Goal: Complete application form: Complete application form

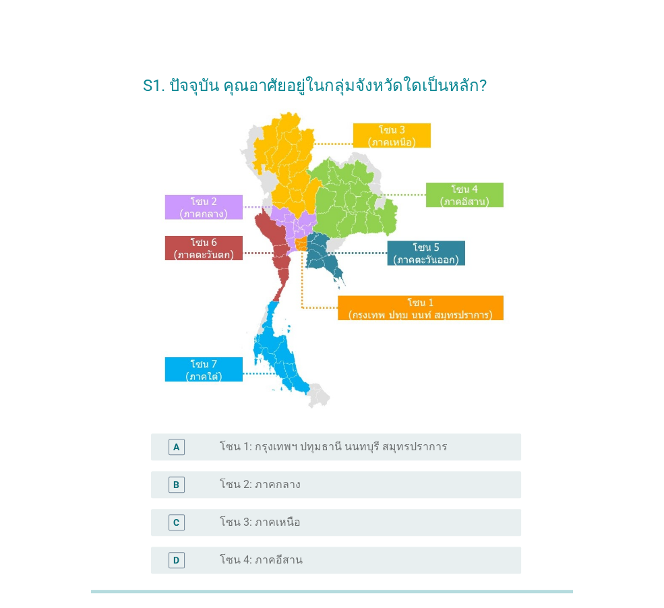
click at [343, 461] on div "A radio_button_unchecked โซน 1: กรุงเทพฯ ปทุมธานี นนทบุรี สมุทรปราการ" at bounding box center [332, 447] width 378 height 38
click at [240, 431] on div "A radio_button_unchecked โซน 1: กรุงเทพฯ ปทุมธานี นนทบุรี สมุทรปราการ" at bounding box center [332, 447] width 378 height 38
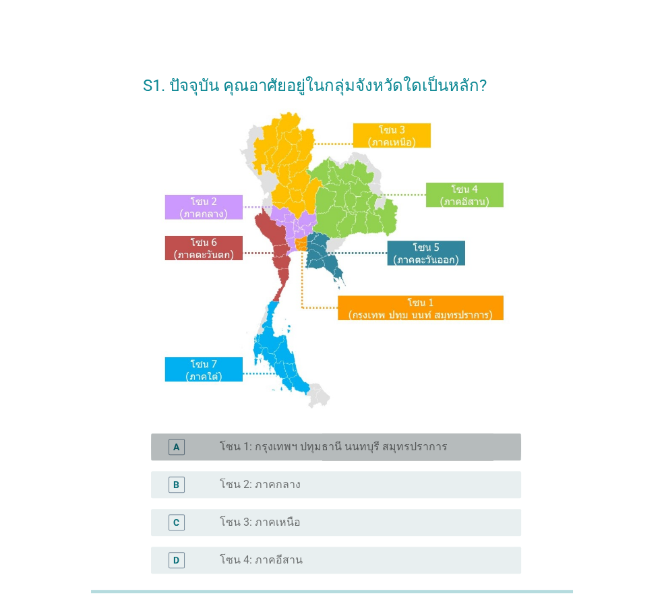
click at [232, 443] on label "โซน 1: กรุงเทพฯ ปทุมธานี นนทบุรี สมุทรปราการ" at bounding box center [334, 446] width 228 height 13
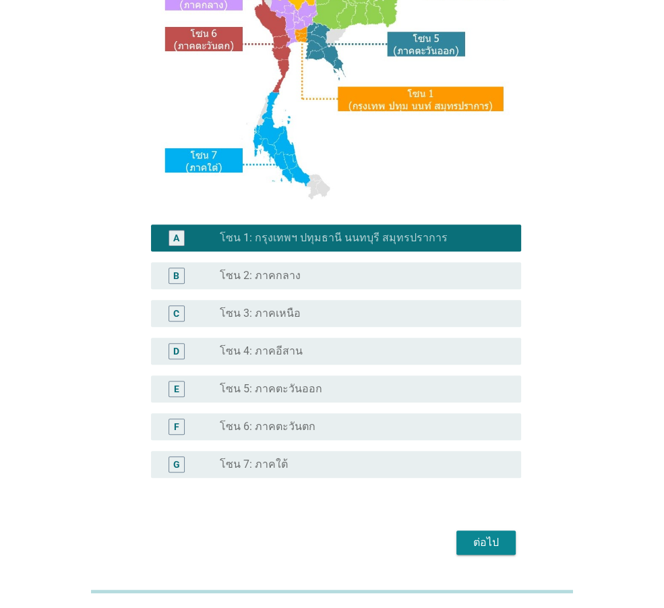
scroll to position [253, 0]
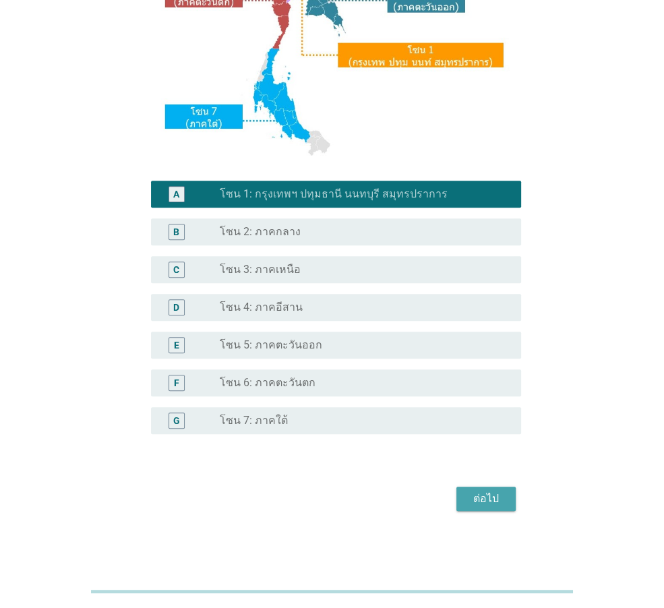
click at [469, 494] on div "ต่อไป" at bounding box center [486, 499] width 38 height 16
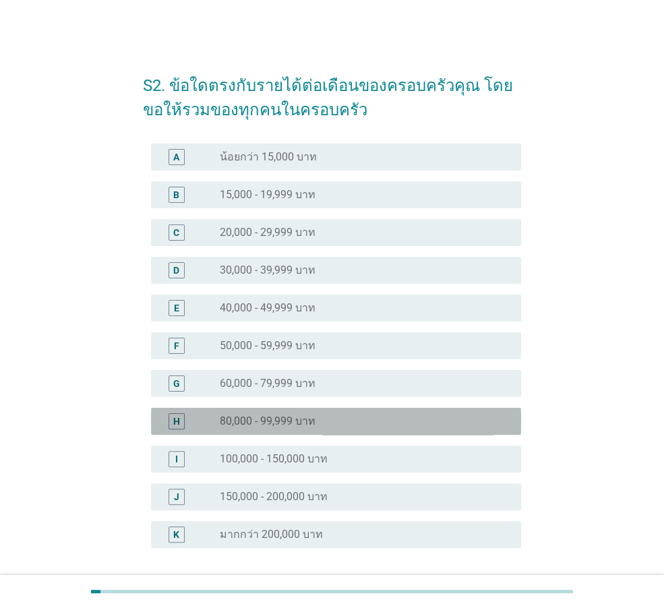
click at [324, 418] on div "radio_button_unchecked 80,000 - 99,999 บาท" at bounding box center [360, 420] width 280 height 13
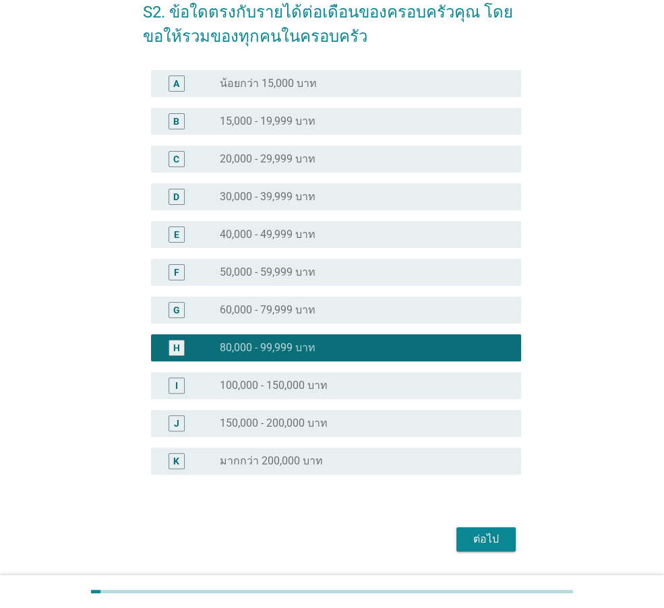
scroll to position [113, 0]
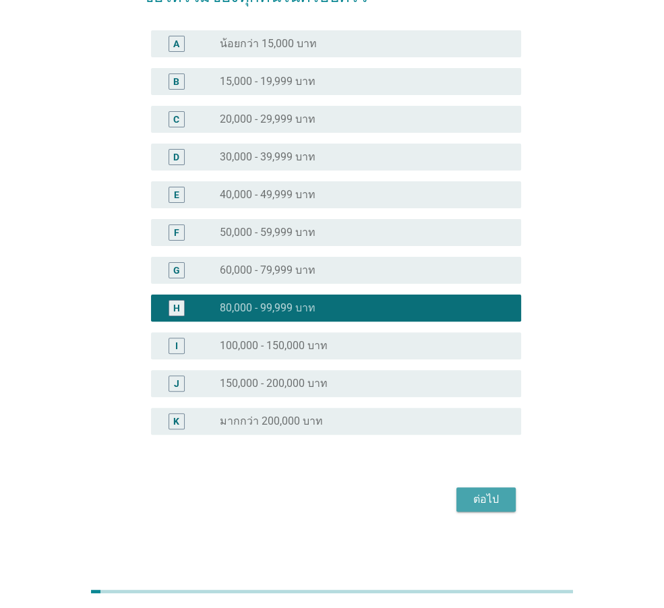
click at [487, 509] on button "ต่อไป" at bounding box center [485, 499] width 59 height 24
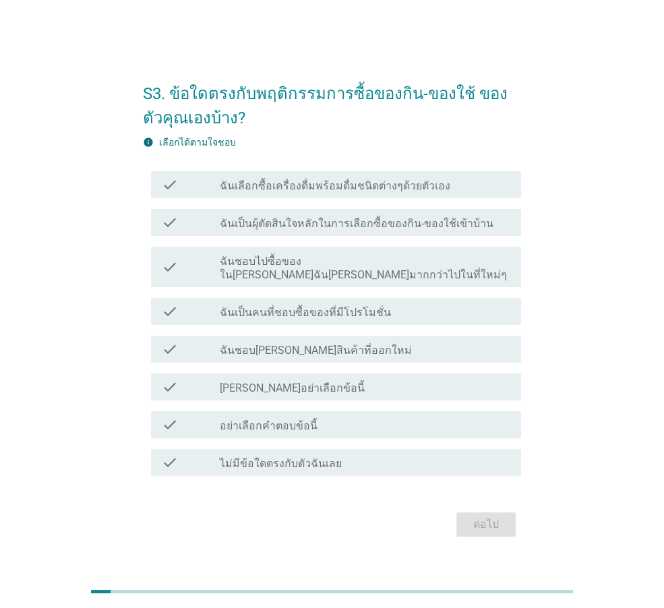
click at [412, 193] on label "ฉันเลือกซื้อเครื่องดื่มพร้อมดื่มชนิดต่างๆด้วยตัวเอง" at bounding box center [335, 185] width 230 height 13
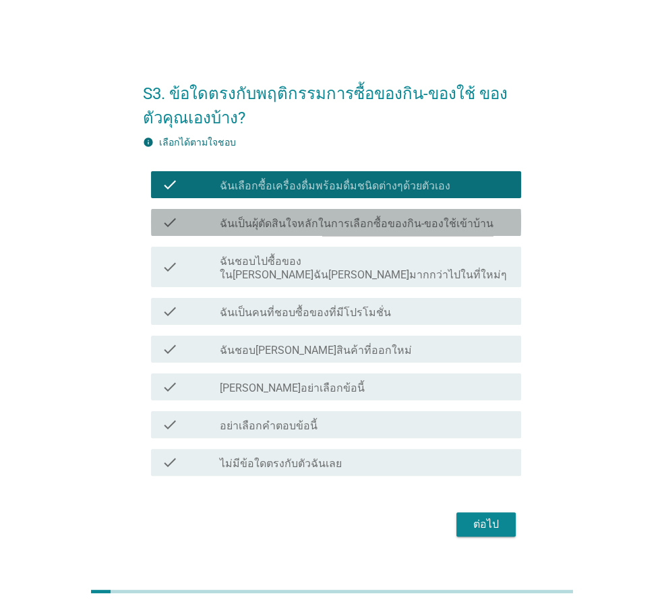
click at [412, 224] on div "check_box_outline_blank ฉันเป็นผุ้ตัดสินใจหลักในการเลือกซื้อของกิน-ของใช้เข้าบ้…" at bounding box center [365, 222] width 290 height 16
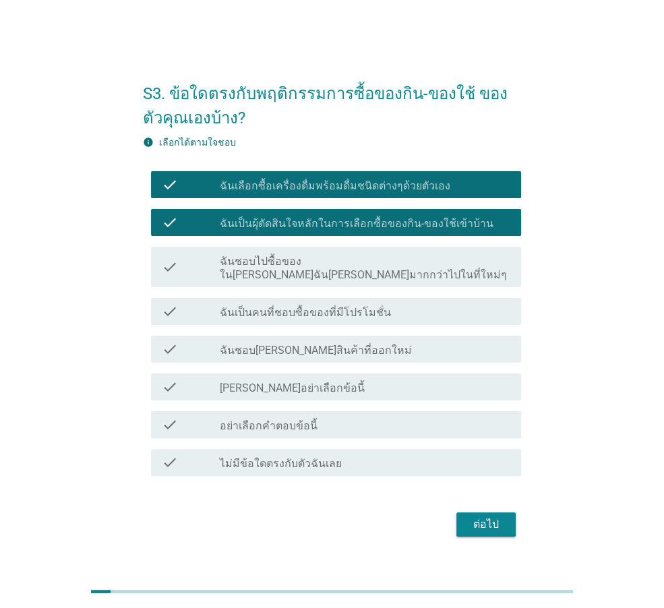
click at [365, 306] on label "ฉันเป็นคนที่ชอบซื้อของที่มีโปรโมชั่น" at bounding box center [305, 312] width 171 height 13
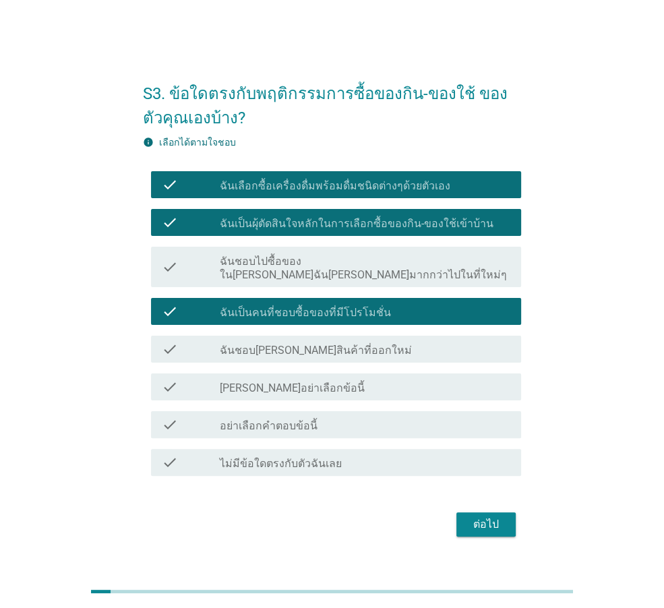
click at [340, 353] on div "check check_box_outline_blank ฉันชอบ[PERSON_NAME]สินค้าที่ออกใหม่" at bounding box center [336, 349] width 370 height 27
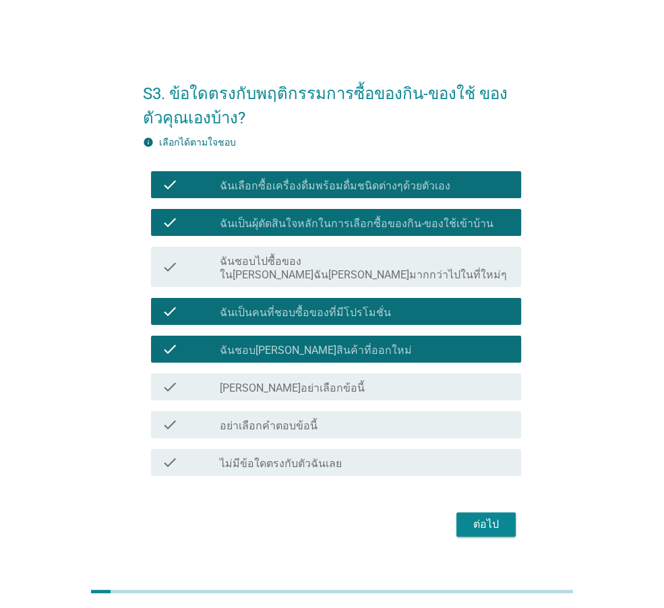
click at [469, 497] on form "S3. ข้อใดตรงกับพฤติกรรมการซื้อของกิน-ของใช้ ของตัวคุณเองบ้าง? info เลือกได้ตามใ…" at bounding box center [332, 304] width 378 height 472
click at [485, 516] on div "ต่อไป" at bounding box center [486, 524] width 38 height 16
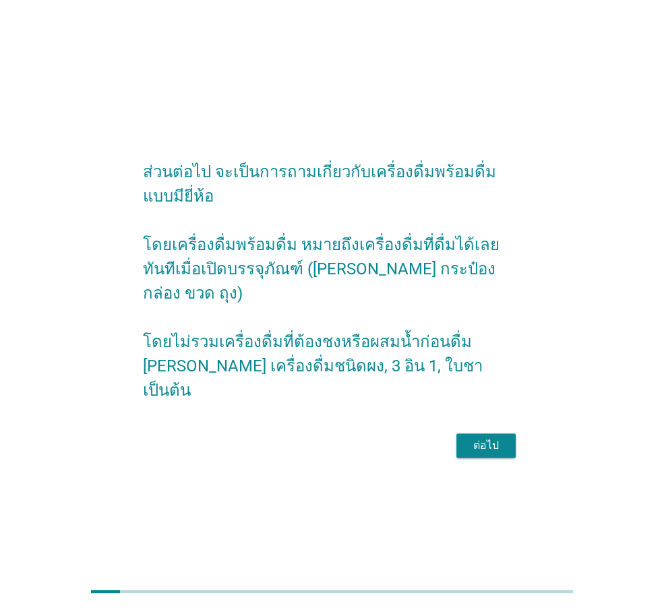
click at [483, 437] on div "ต่อไป" at bounding box center [486, 445] width 38 height 16
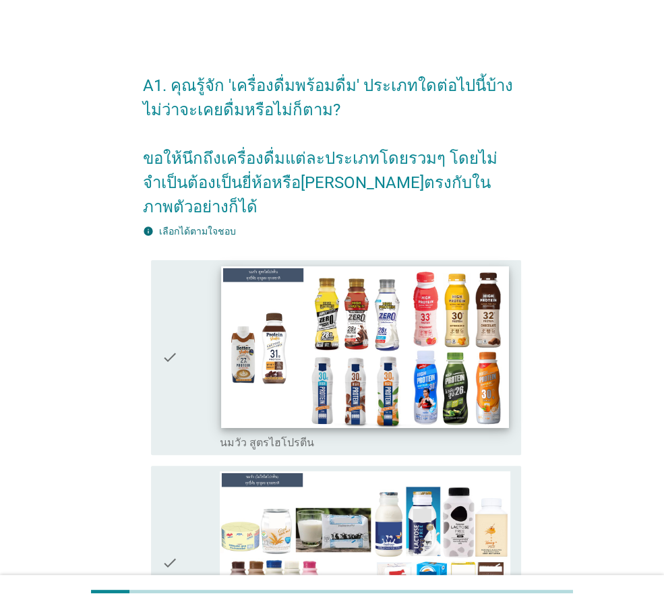
click at [404, 352] on img at bounding box center [364, 347] width 287 height 162
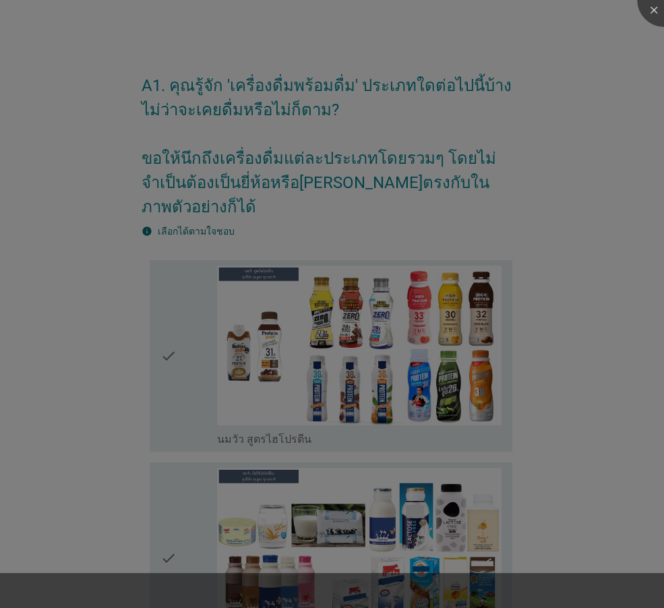
scroll to position [404, 0]
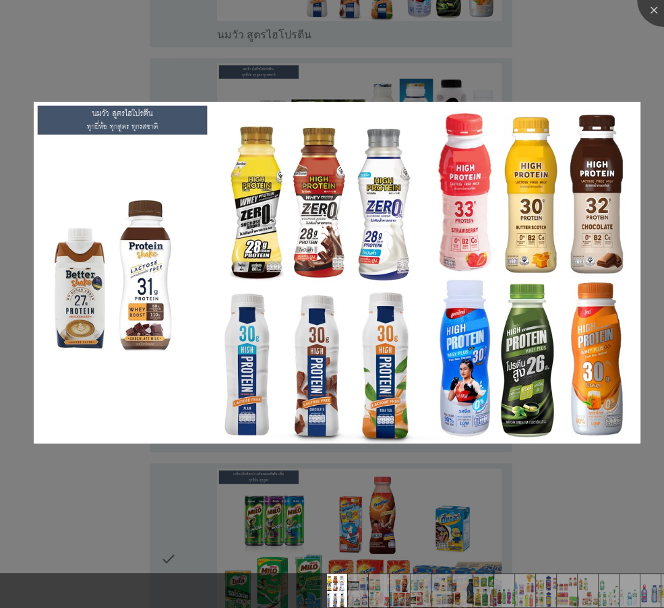
click at [555, 500] on div at bounding box center [332, 304] width 664 height 608
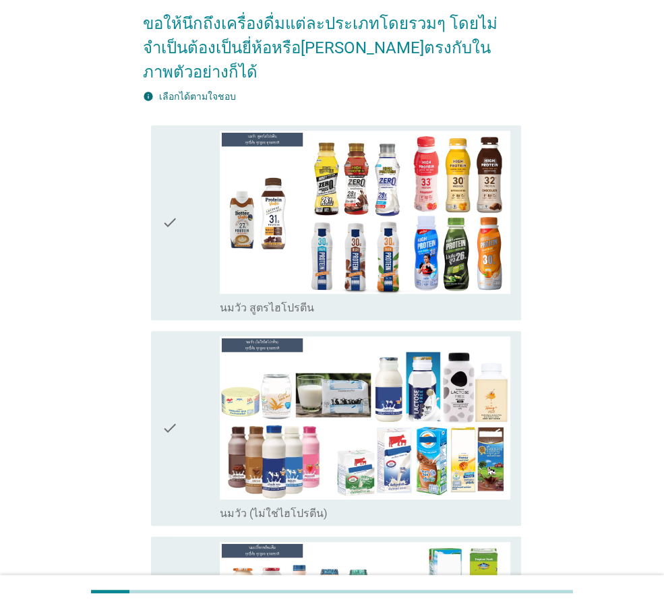
click at [194, 200] on div "check" at bounding box center [191, 223] width 58 height 184
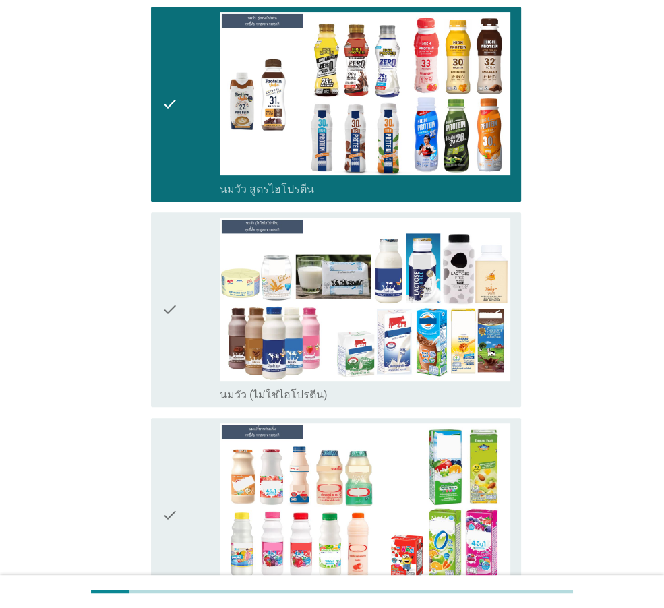
scroll to position [337, 0]
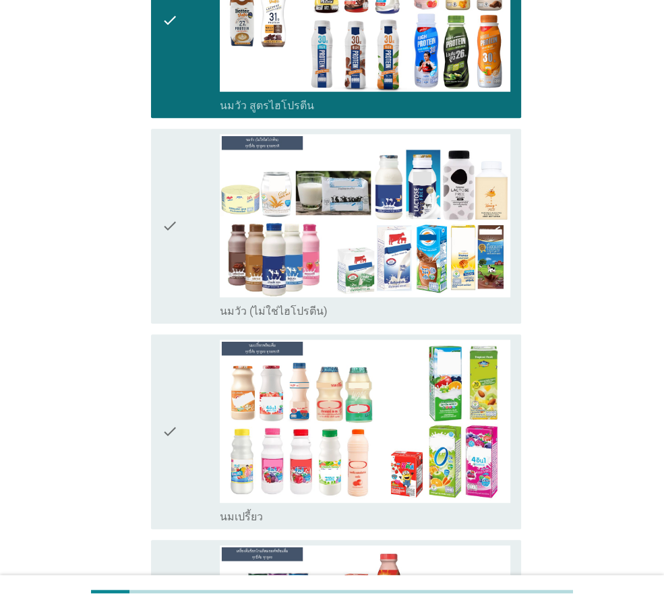
click at [180, 272] on div "check" at bounding box center [191, 226] width 58 height 184
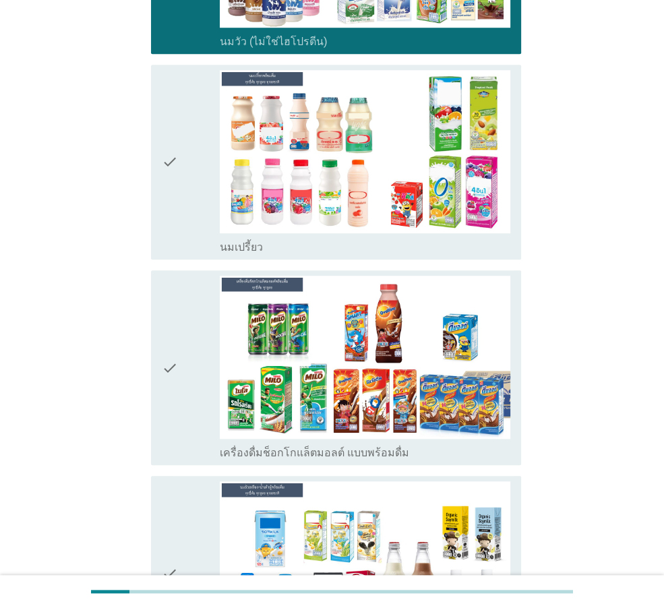
click at [169, 207] on icon "check" at bounding box center [170, 162] width 16 height 184
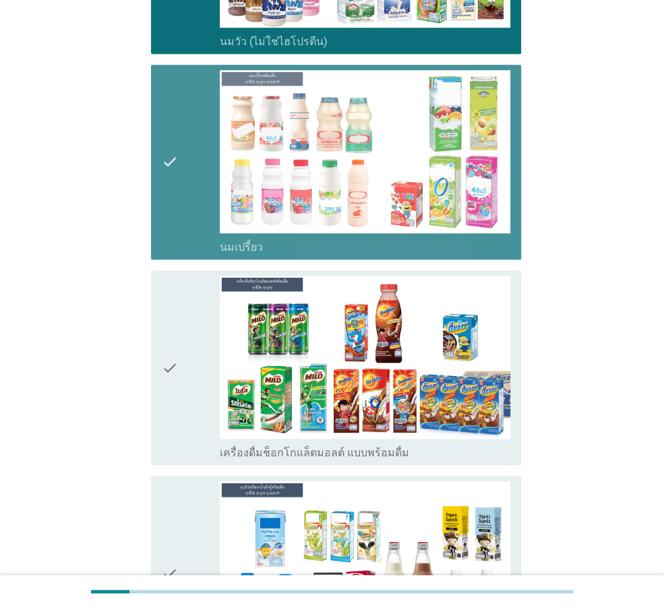
click at [171, 333] on icon "check" at bounding box center [170, 368] width 16 height 184
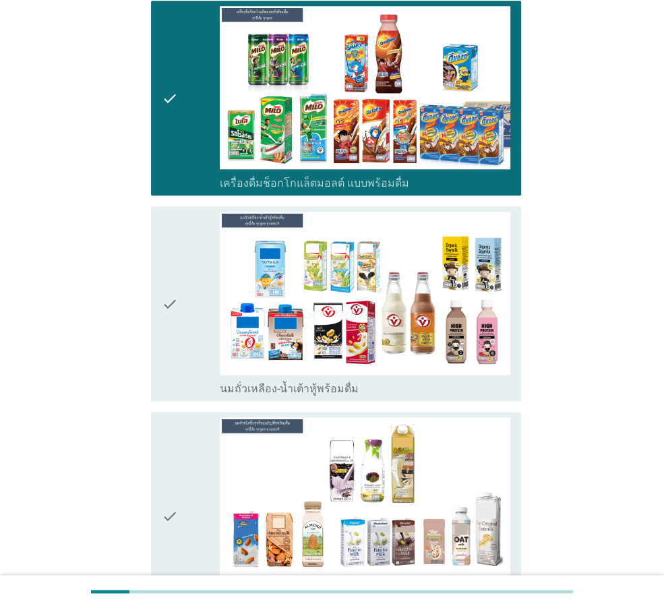
scroll to position [1280, 0]
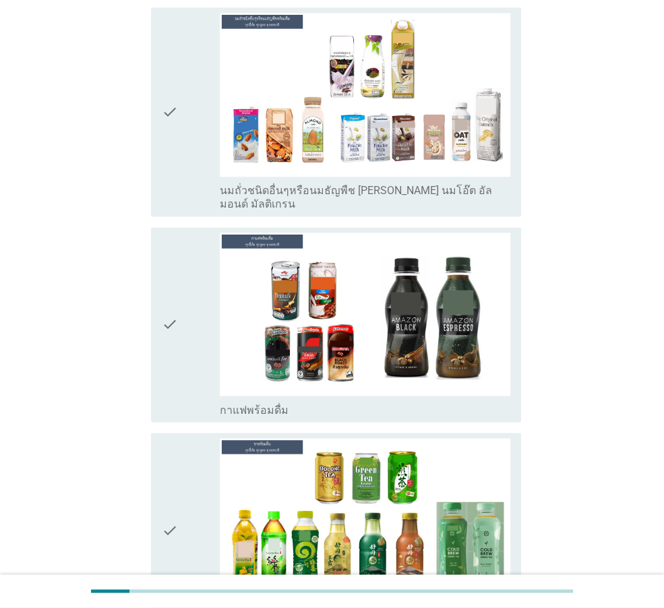
click at [170, 79] on icon "check" at bounding box center [170, 111] width 16 height 197
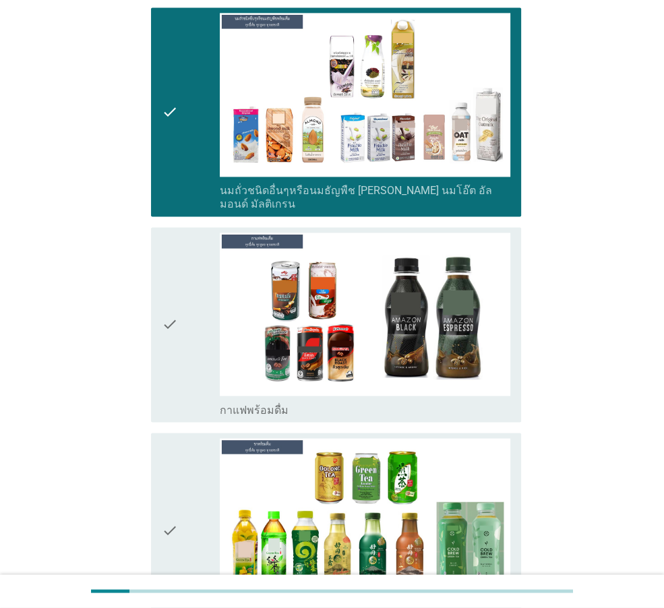
scroll to position [943, 0]
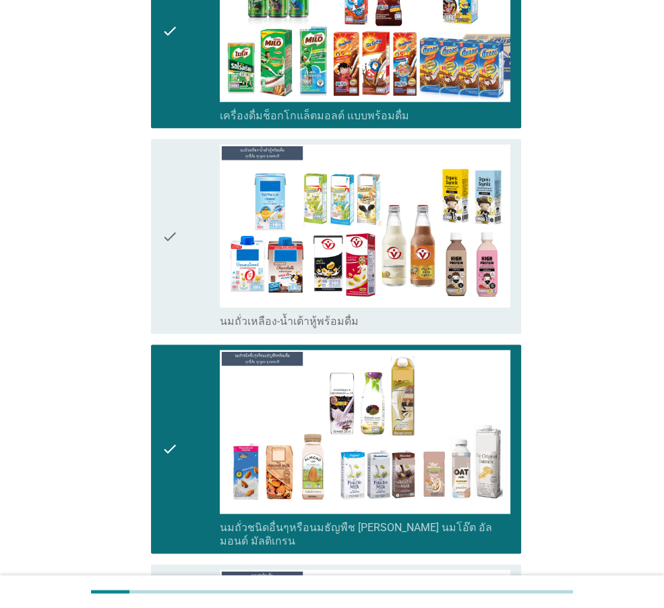
click at [175, 98] on div "check check_box_outline_blank เครื่องดื่มช็อกโกแล็ตมอลต์ แบบพร้อมดื่ม" at bounding box center [336, 30] width 370 height 195
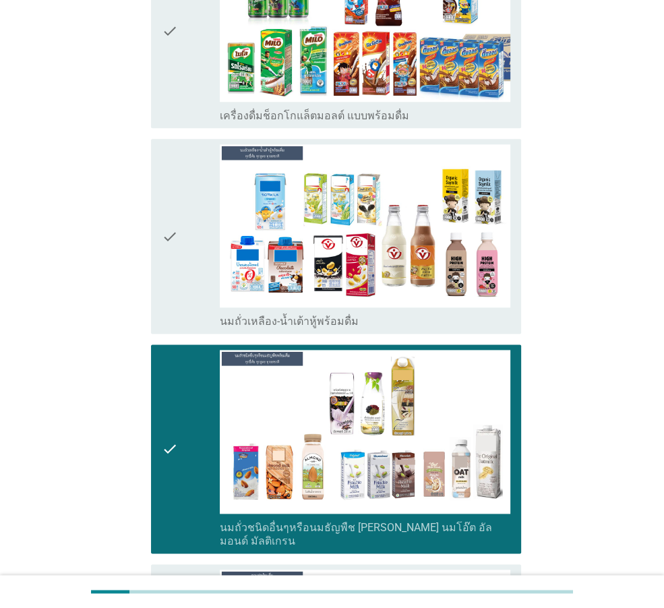
click at [185, 169] on div "check" at bounding box center [191, 236] width 58 height 184
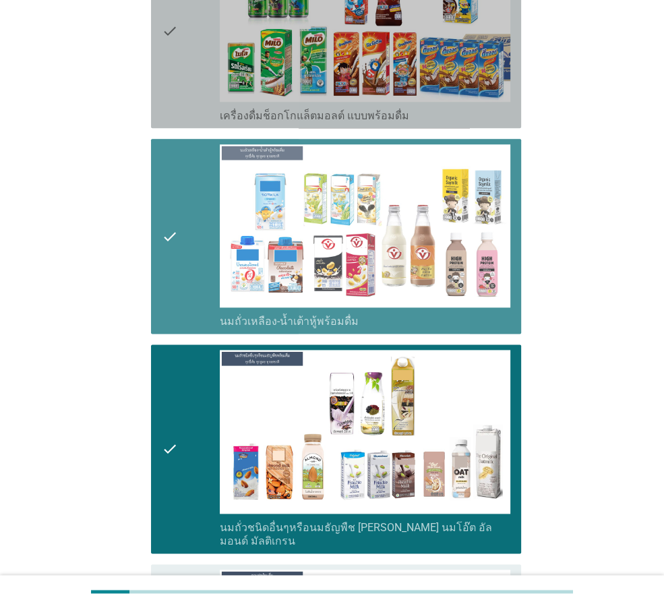
click at [182, 75] on div "check" at bounding box center [191, 31] width 58 height 184
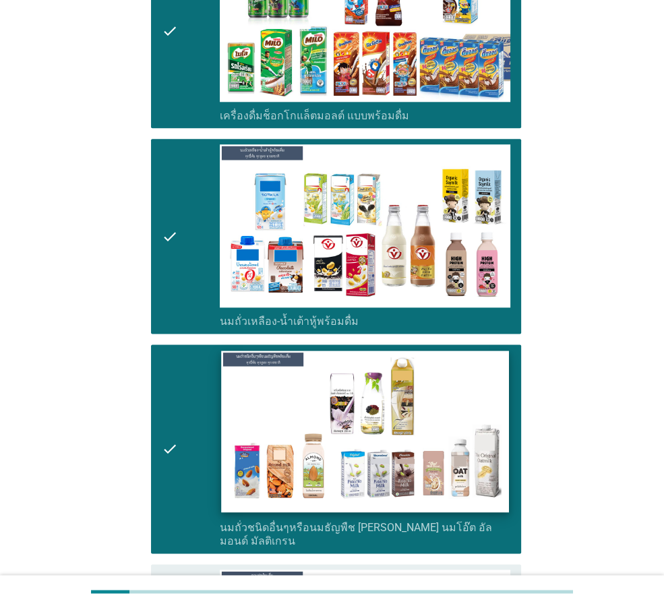
scroll to position [1280, 0]
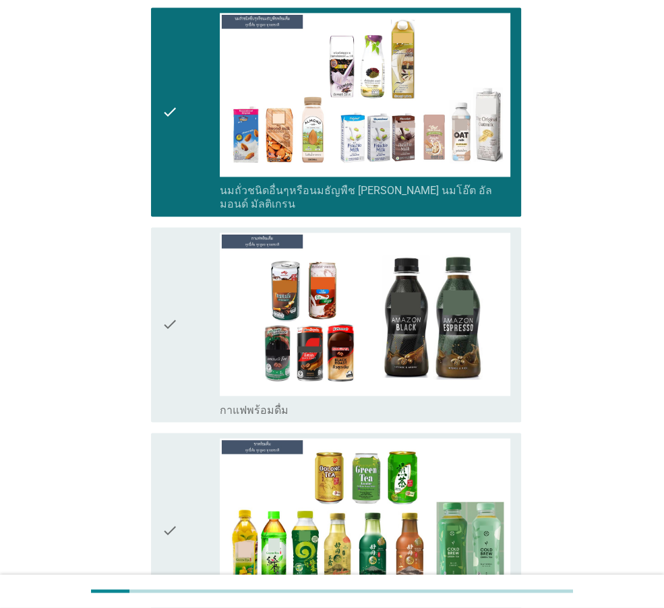
click at [182, 309] on div "check" at bounding box center [191, 324] width 58 height 184
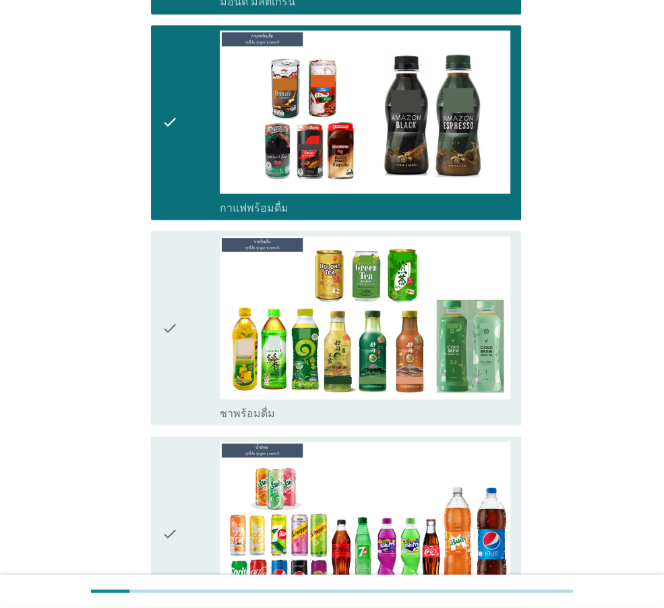
click at [185, 326] on div "check" at bounding box center [191, 328] width 58 height 184
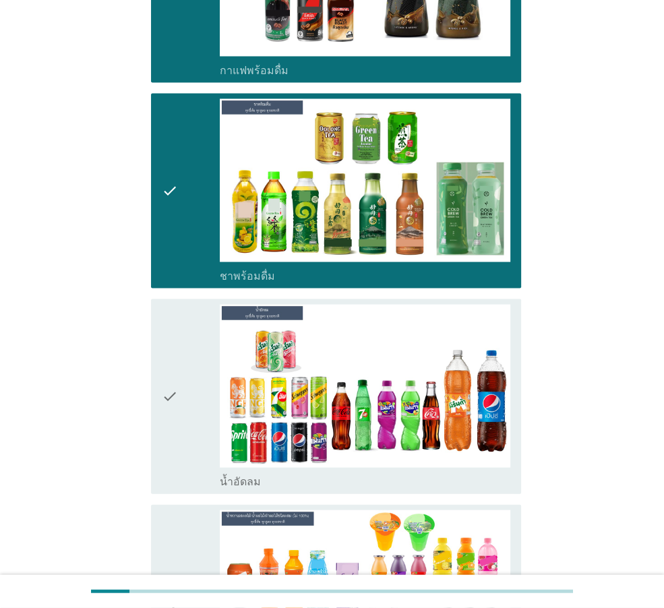
scroll to position [1752, 0]
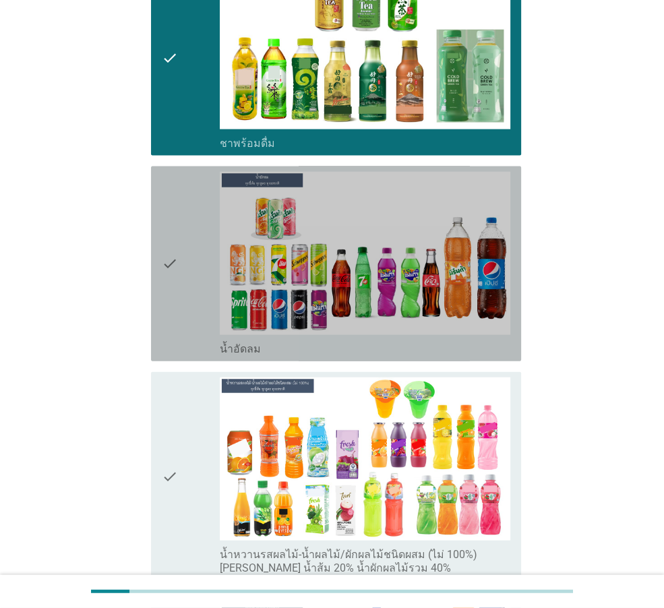
click at [178, 274] on div "check" at bounding box center [191, 264] width 58 height 184
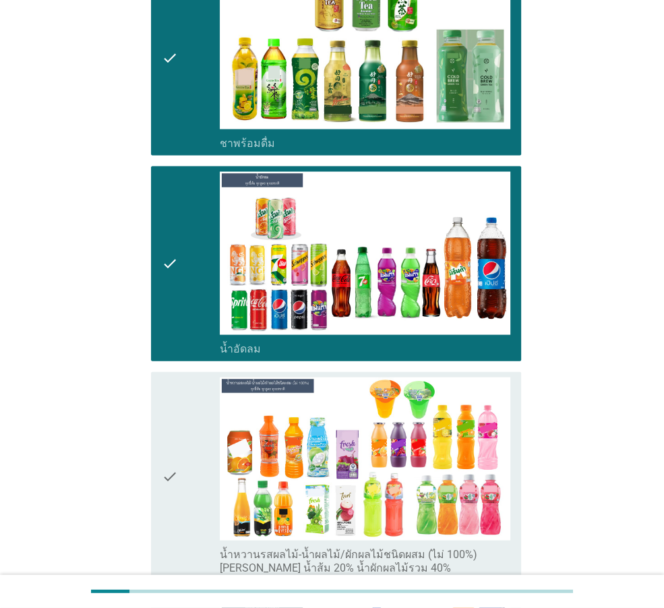
scroll to position [1954, 0]
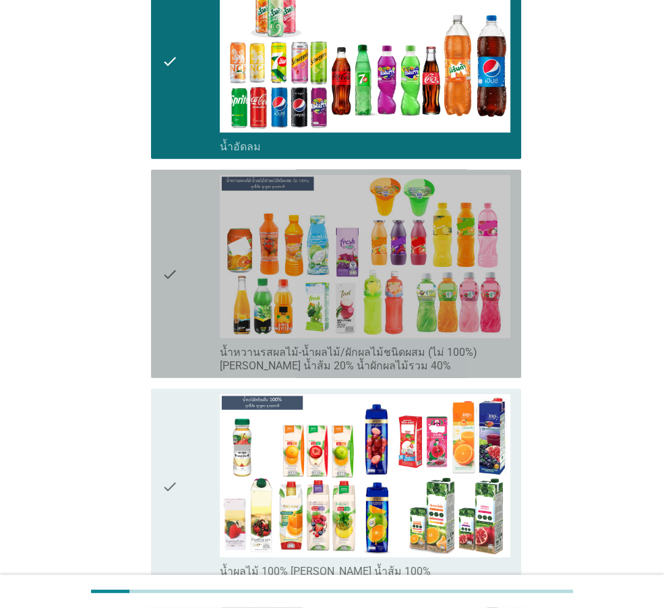
click at [177, 268] on icon "check" at bounding box center [170, 273] width 16 height 197
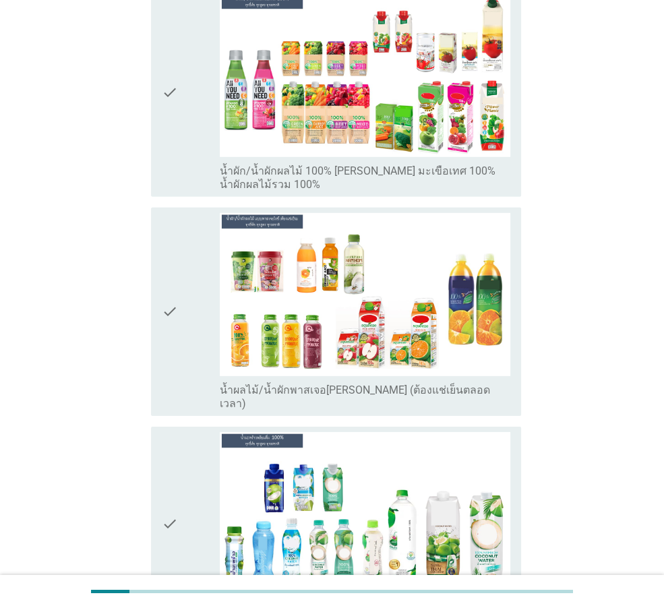
scroll to position [2763, 0]
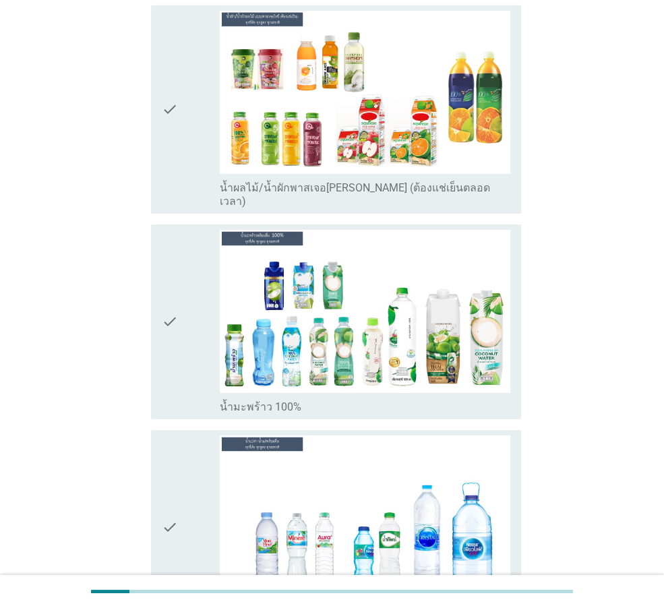
click at [168, 322] on icon "check" at bounding box center [170, 322] width 16 height 184
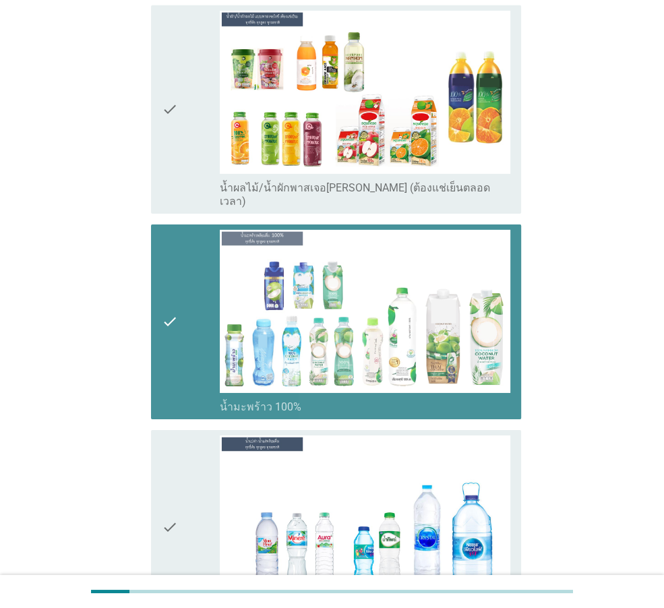
click at [168, 441] on icon "check" at bounding box center [170, 527] width 16 height 184
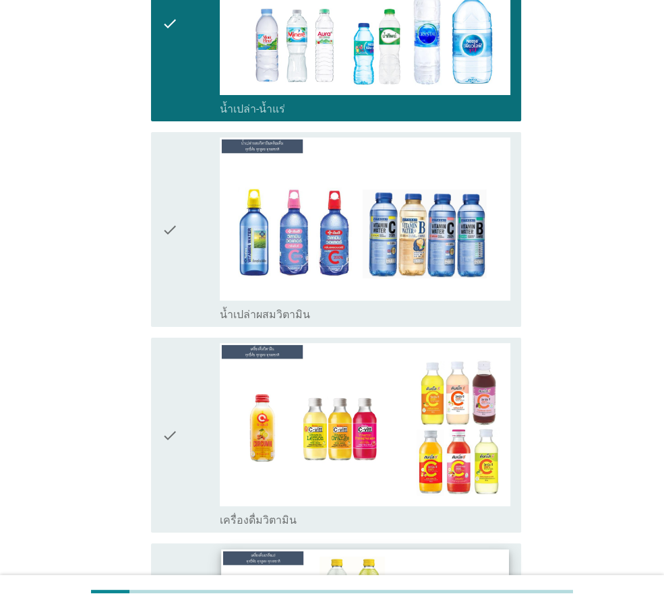
scroll to position [3437, 0]
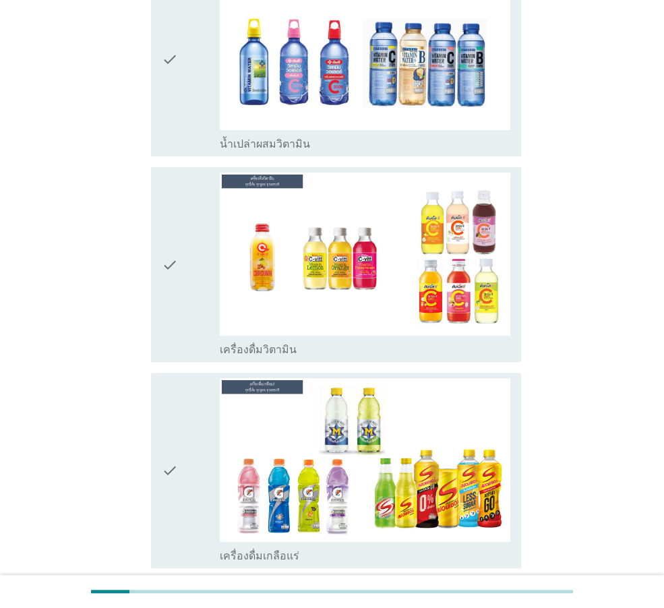
click at [192, 65] on div "check" at bounding box center [191, 59] width 58 height 184
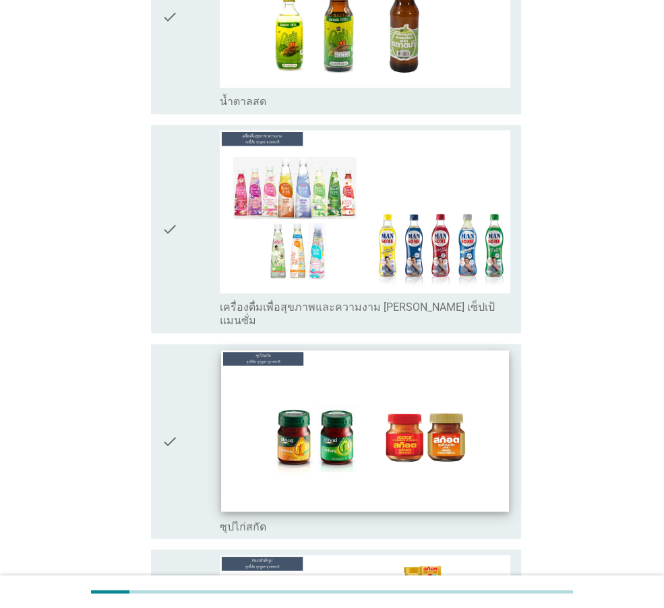
scroll to position [4726, 0]
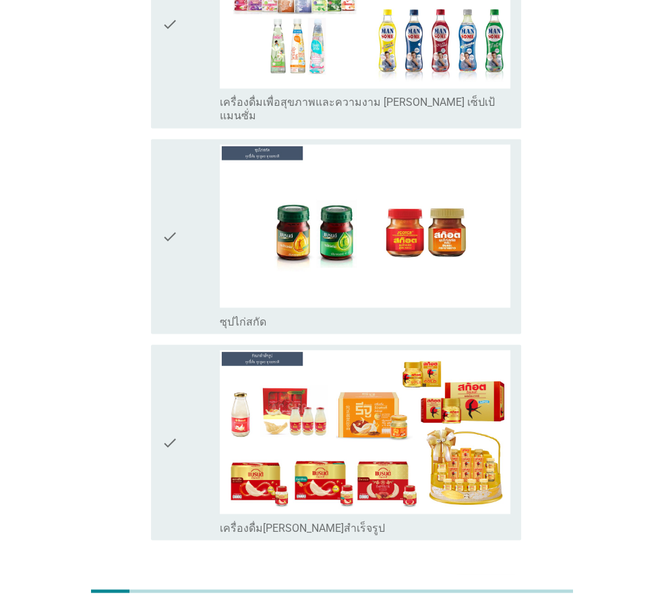
click at [494, 580] on div "ต่อไป" at bounding box center [486, 588] width 38 height 16
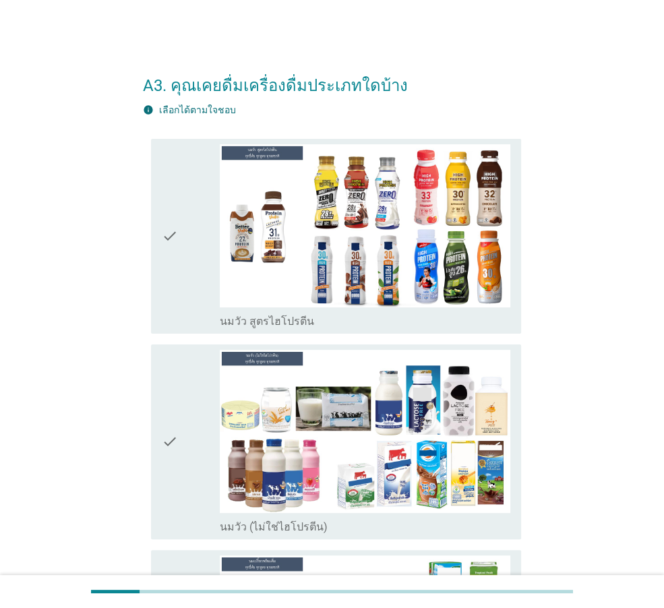
click at [191, 429] on div "check" at bounding box center [191, 442] width 58 height 184
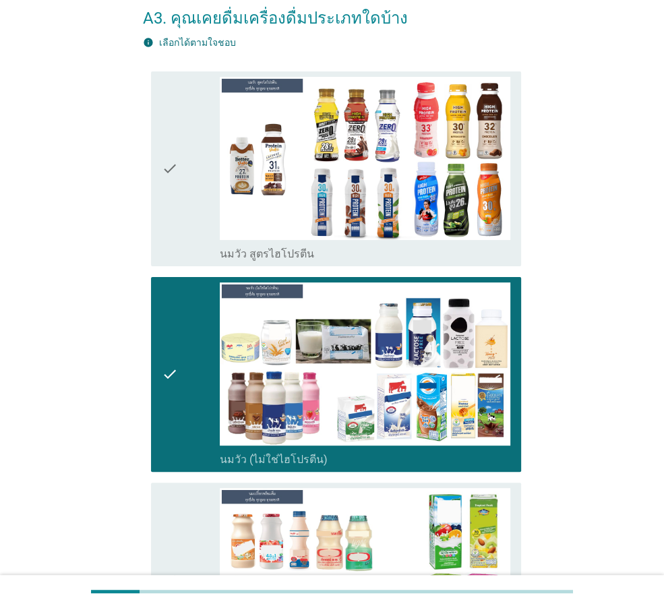
click at [182, 221] on div "check" at bounding box center [191, 169] width 58 height 184
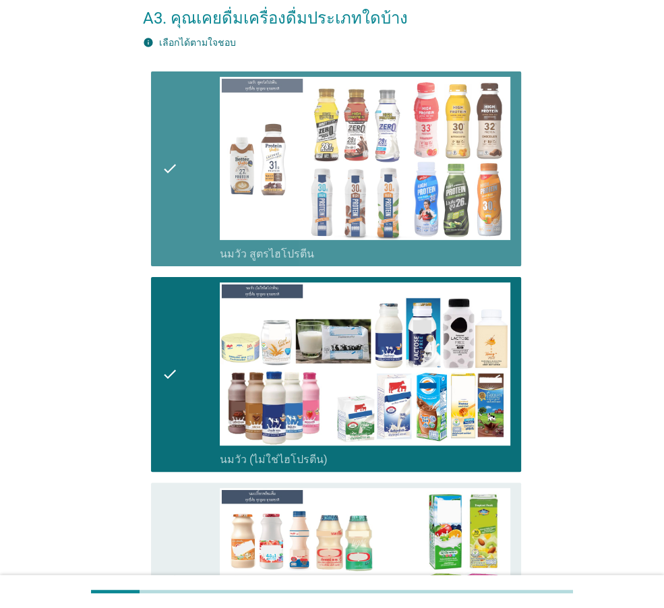
scroll to position [472, 0]
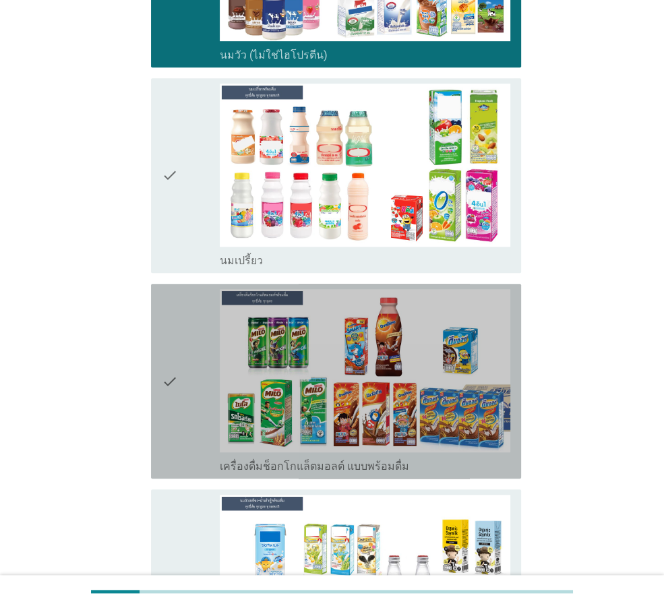
click at [198, 356] on div "check" at bounding box center [191, 381] width 58 height 184
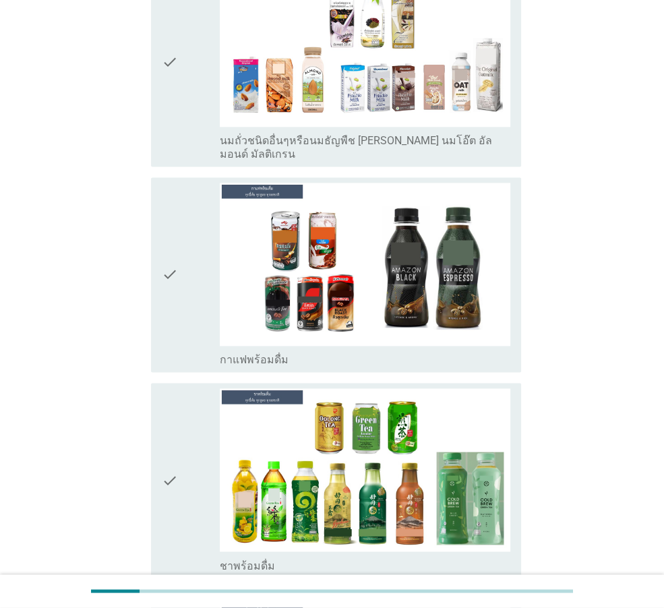
scroll to position [1280, 0]
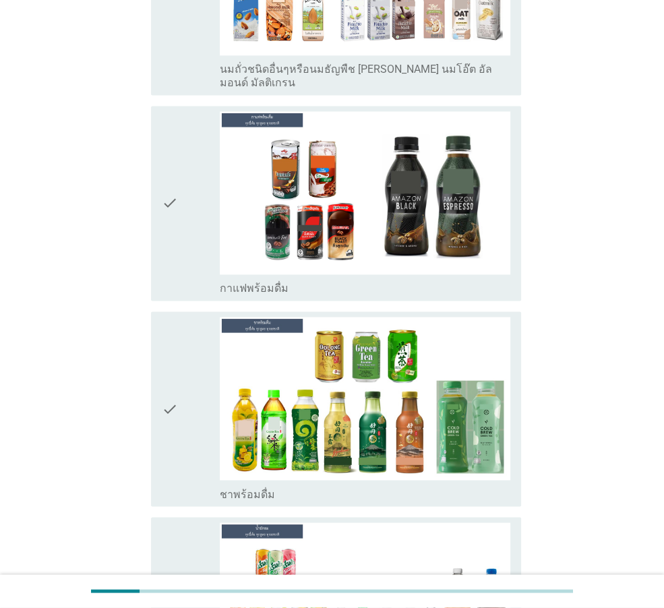
click at [187, 355] on div "check" at bounding box center [191, 409] width 58 height 184
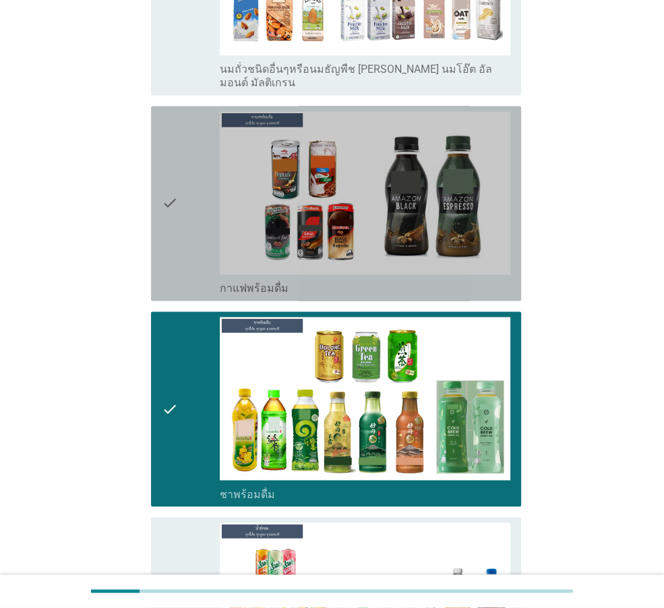
click at [188, 228] on div "check" at bounding box center [191, 203] width 58 height 184
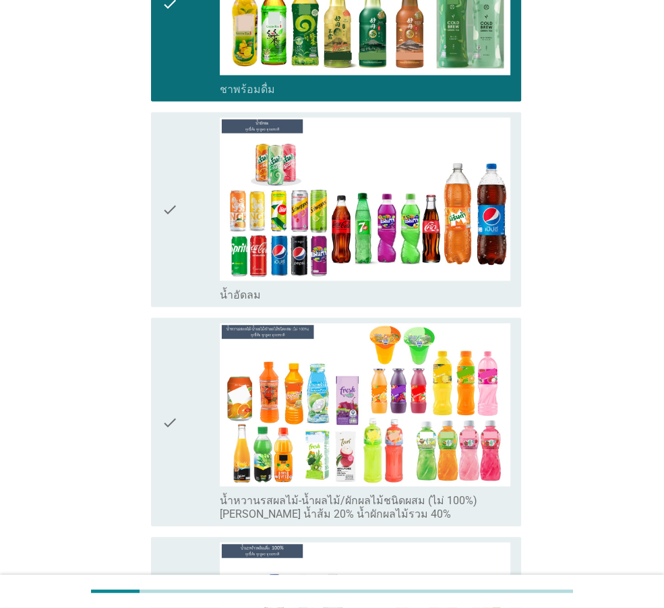
click at [173, 240] on icon "check" at bounding box center [170, 210] width 16 height 184
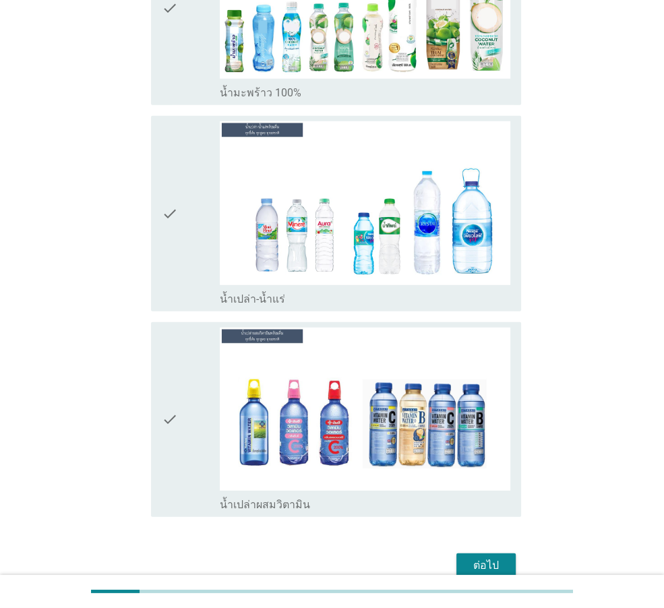
scroll to position [2359, 0]
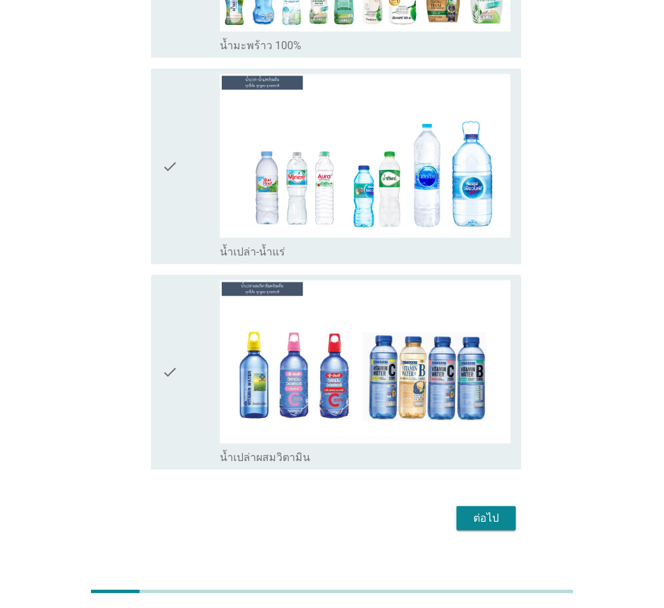
click at [182, 175] on div "check" at bounding box center [191, 166] width 58 height 184
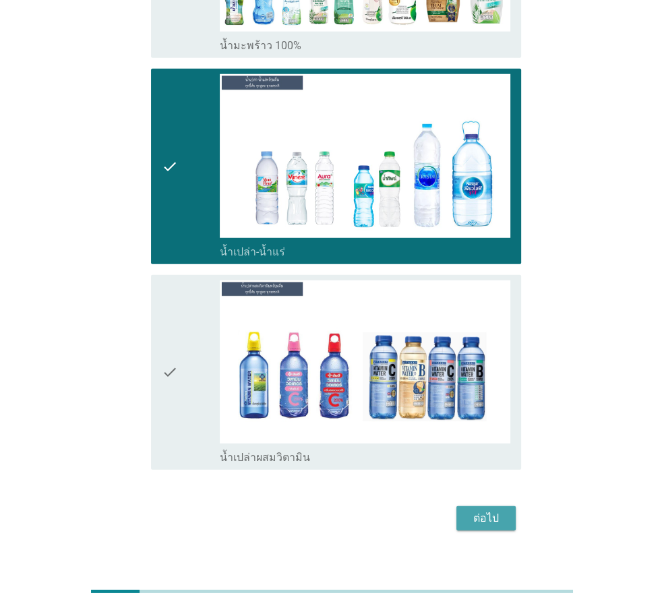
click at [473, 510] on div "ต่อไป" at bounding box center [486, 518] width 38 height 16
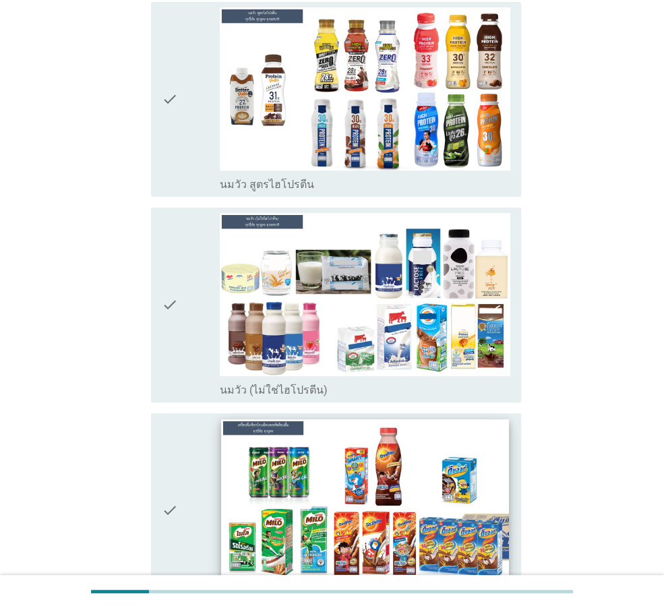
scroll to position [270, 0]
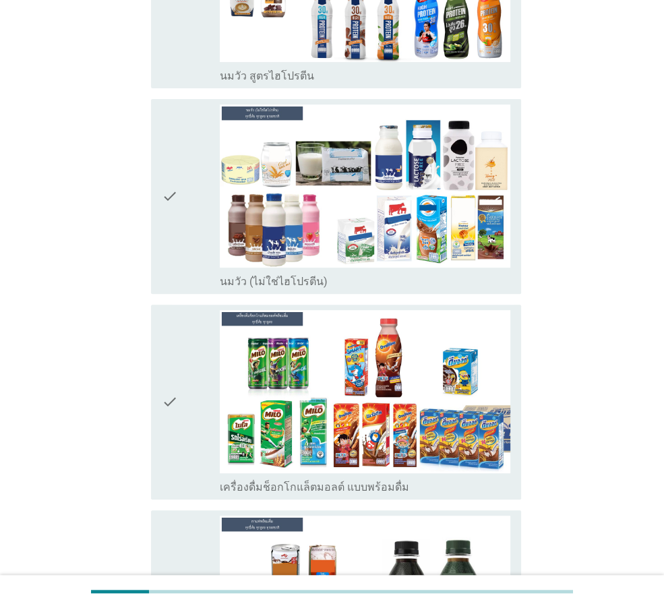
click at [170, 267] on icon "check" at bounding box center [170, 196] width 16 height 184
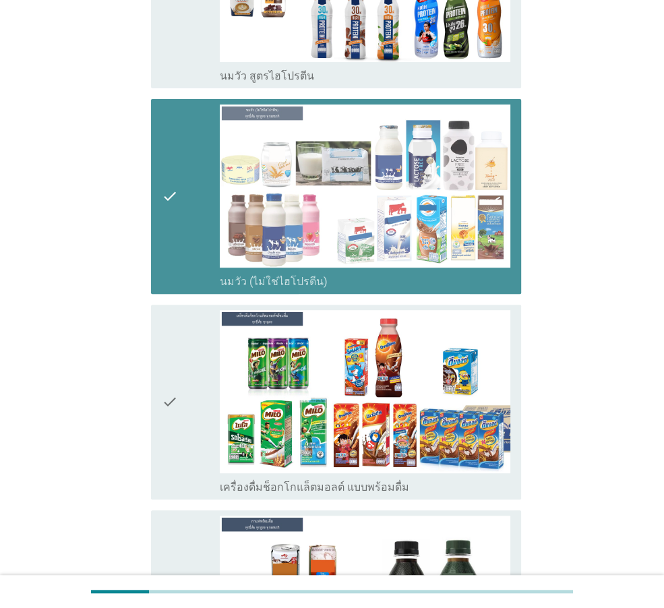
click at [164, 356] on icon "check" at bounding box center [170, 402] width 16 height 184
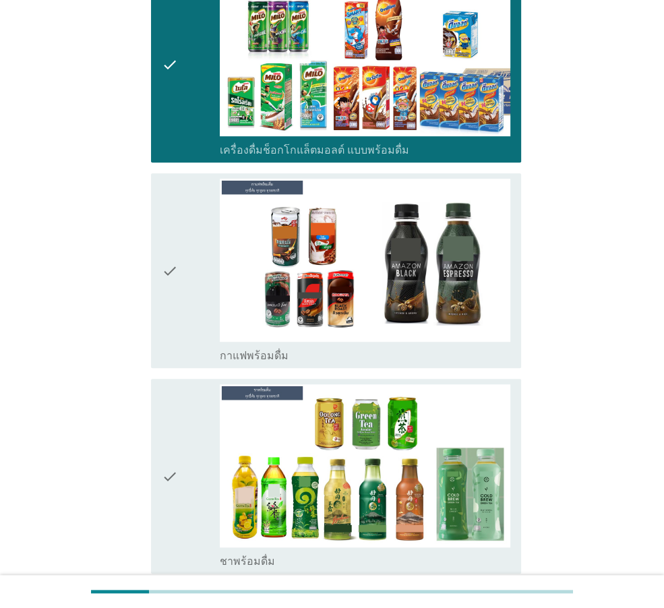
click at [173, 305] on icon "check" at bounding box center [170, 271] width 16 height 184
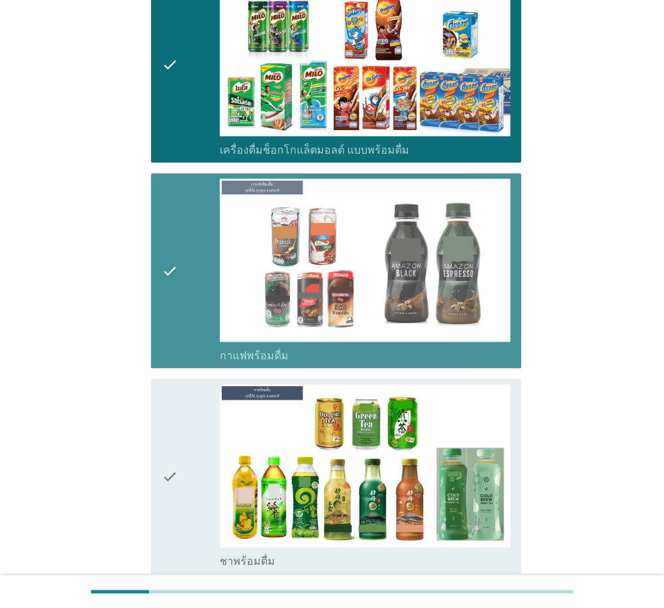
click at [175, 424] on icon "check" at bounding box center [170, 476] width 16 height 184
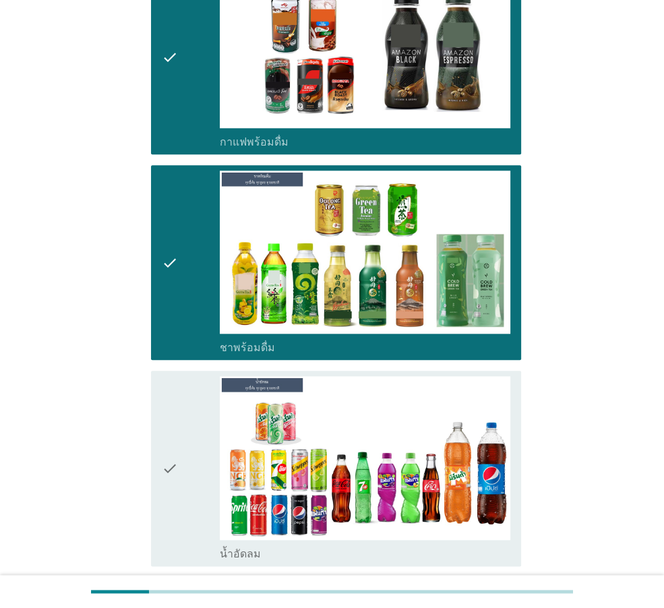
scroll to position [943, 0]
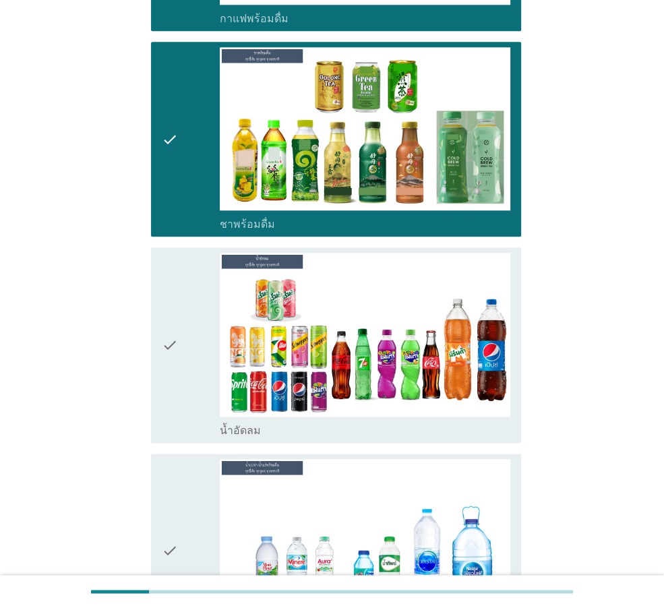
click at [176, 394] on icon "check" at bounding box center [170, 345] width 16 height 184
click at [176, 483] on icon "check" at bounding box center [170, 551] width 16 height 184
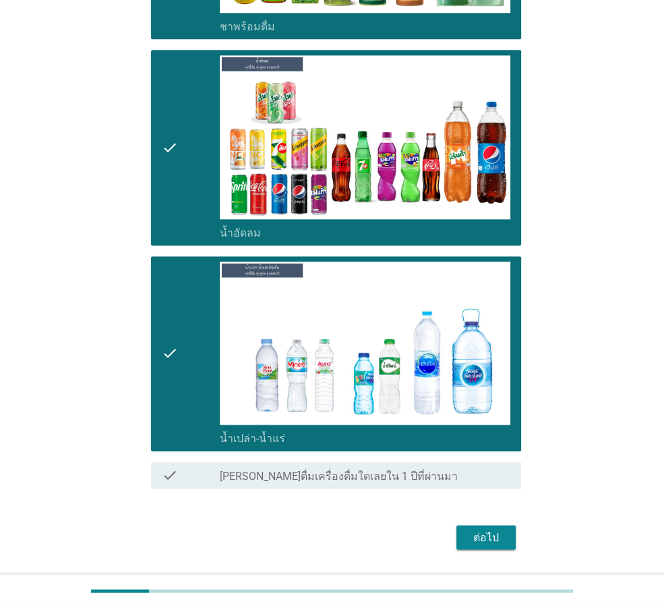
scroll to position [1175, 0]
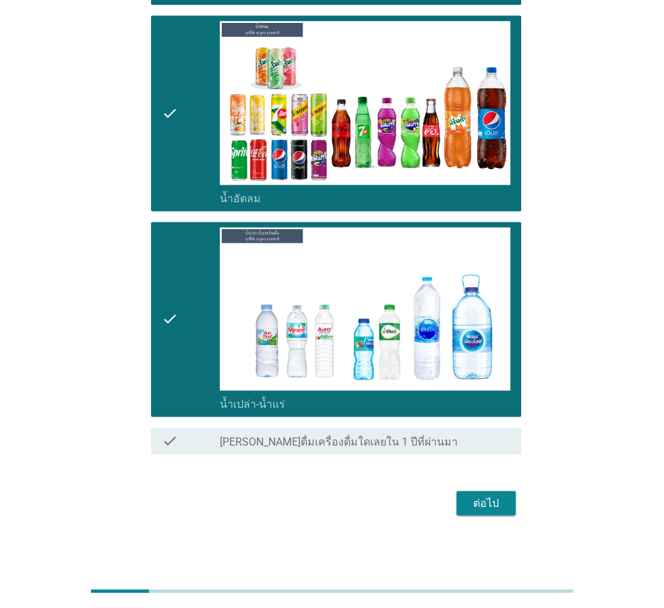
click at [490, 491] on button "ต่อไป" at bounding box center [485, 503] width 59 height 24
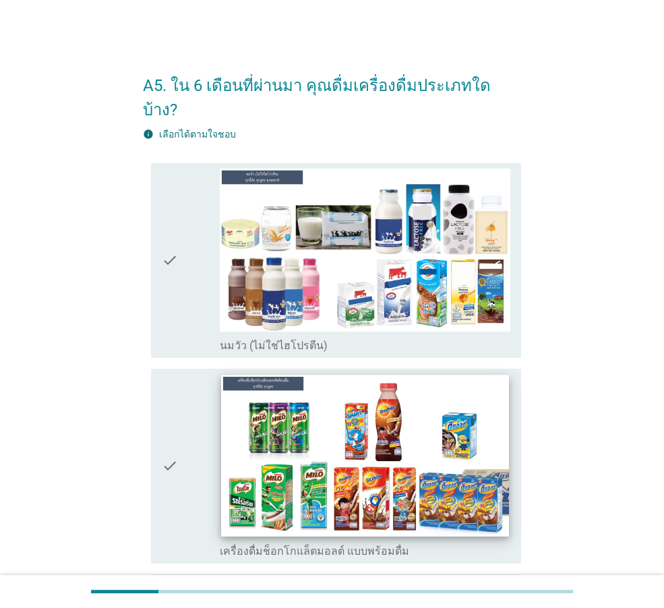
scroll to position [202, 0]
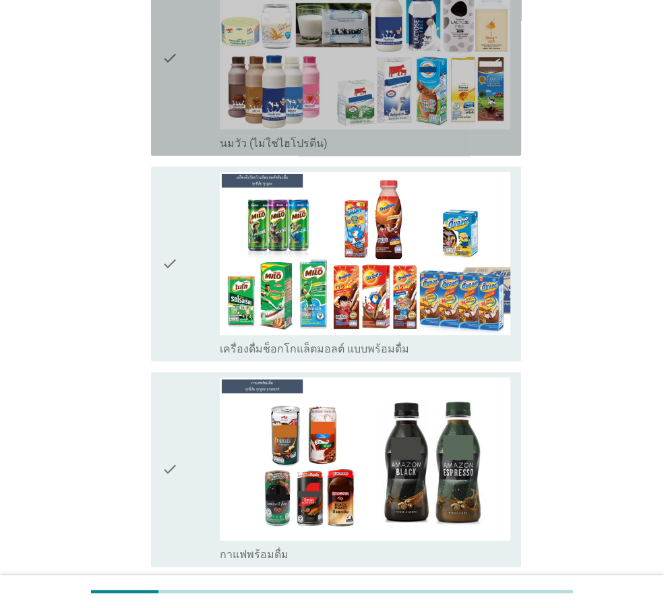
click at [191, 98] on div "check" at bounding box center [191, 58] width 58 height 184
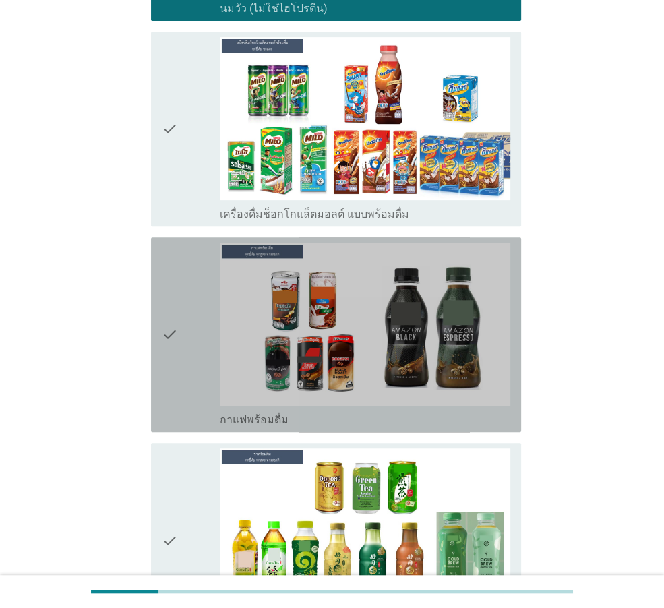
drag, startPoint x: 186, startPoint y: 313, endPoint x: 162, endPoint y: 487, distance: 174.8
click at [186, 321] on div "check" at bounding box center [191, 335] width 58 height 184
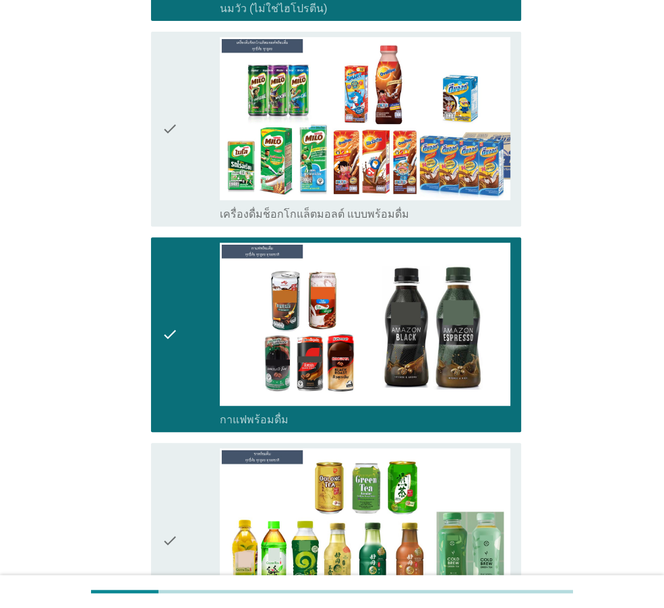
click at [170, 488] on icon "check" at bounding box center [170, 540] width 16 height 184
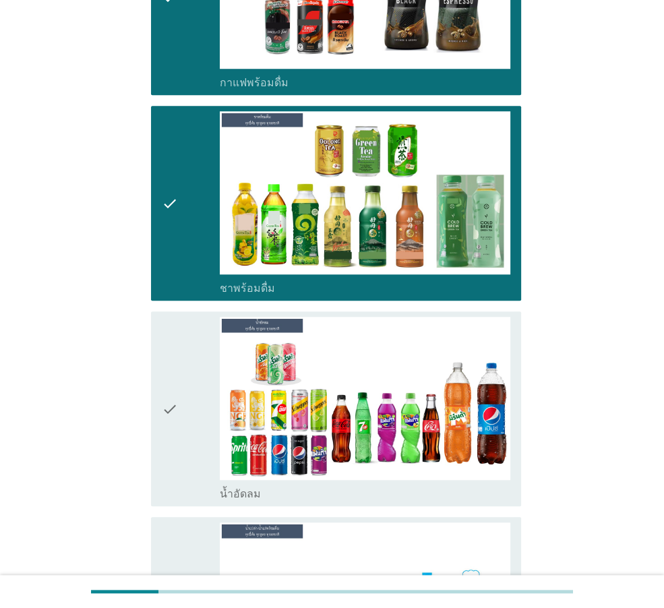
click at [169, 451] on icon "check" at bounding box center [170, 409] width 16 height 184
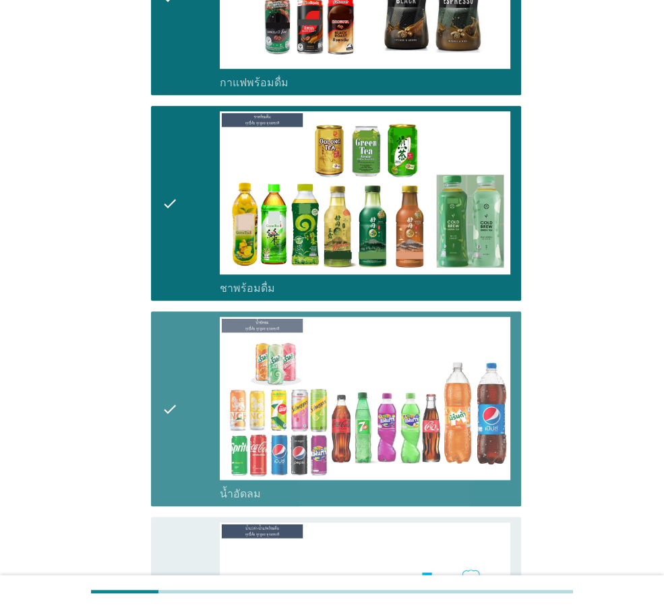
click at [186, 522] on div "check" at bounding box center [191, 614] width 58 height 184
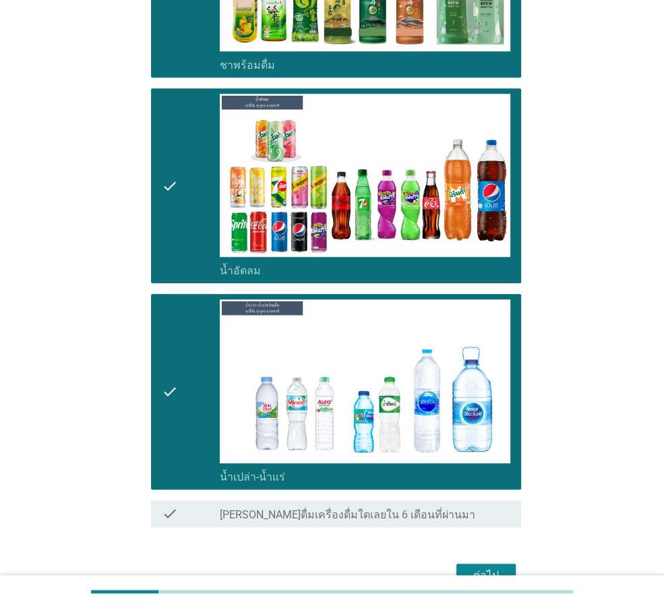
scroll to position [946, 0]
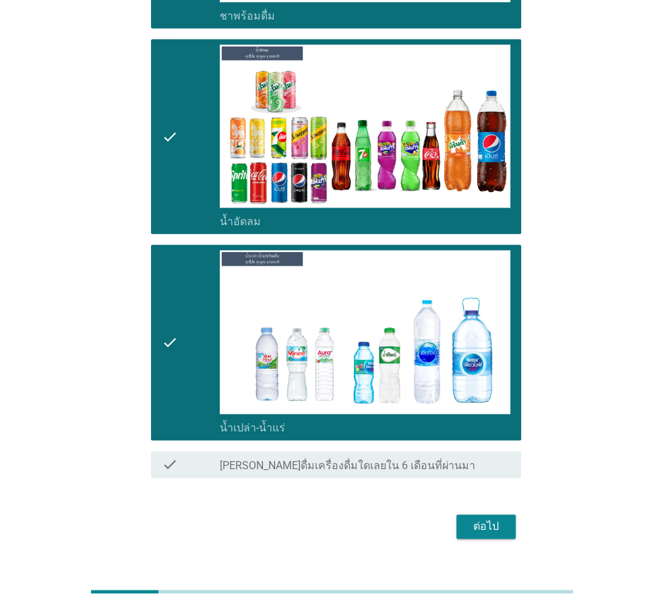
click at [470, 518] on div "ต่อไป" at bounding box center [486, 526] width 38 height 16
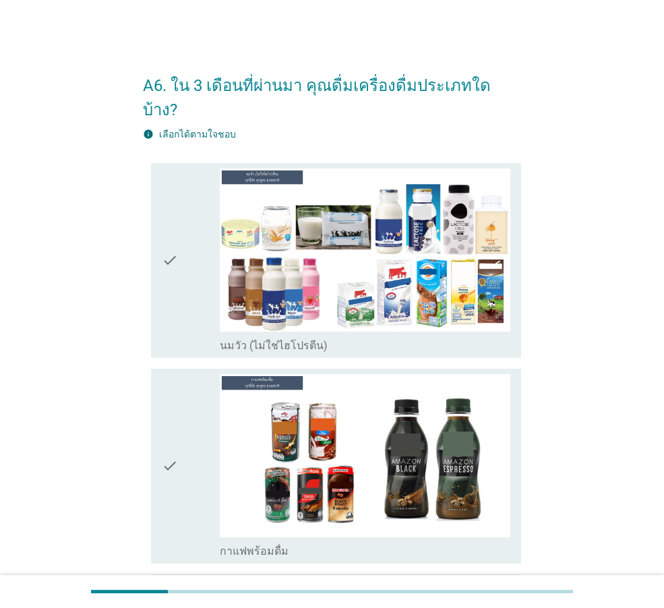
scroll to position [270, 0]
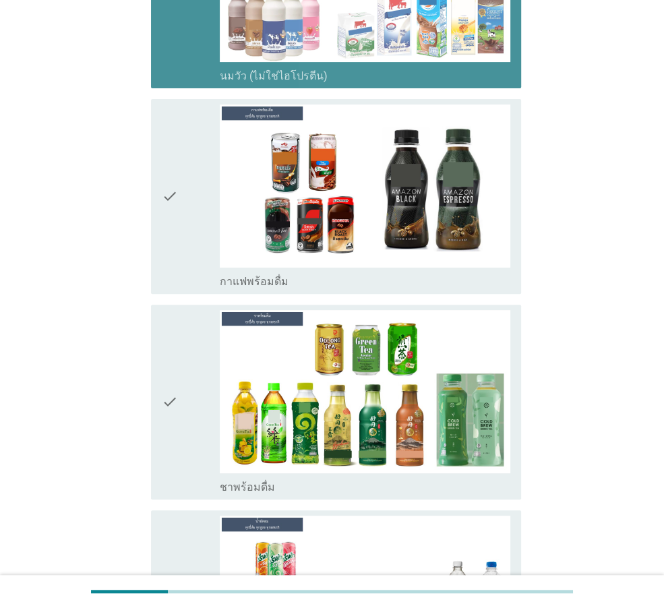
click at [188, 152] on div "check" at bounding box center [191, 196] width 58 height 184
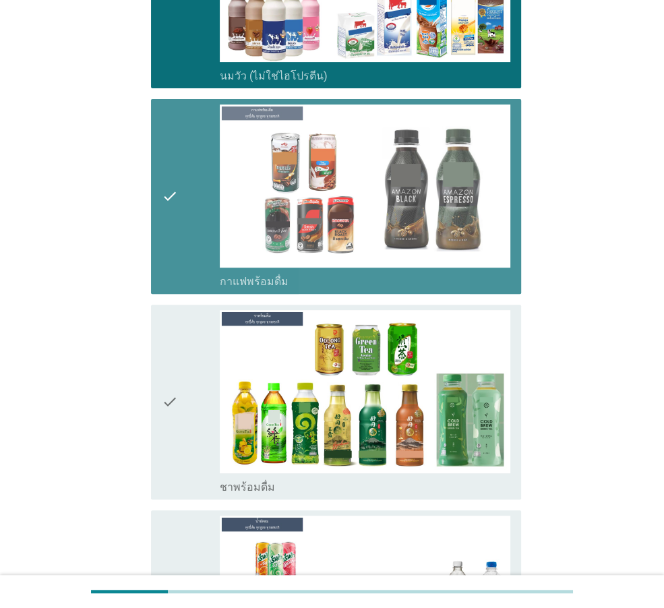
click at [189, 319] on div "check" at bounding box center [191, 402] width 58 height 184
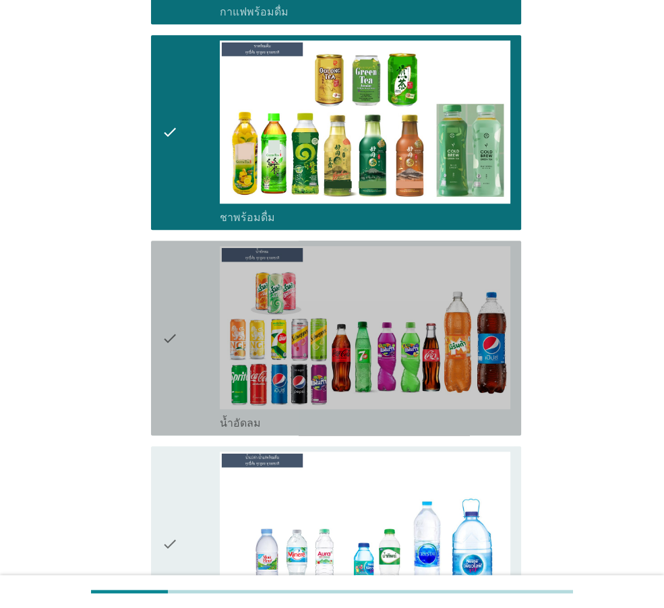
click at [195, 356] on div "check" at bounding box center [191, 338] width 58 height 184
click at [189, 485] on div "check" at bounding box center [191, 544] width 58 height 184
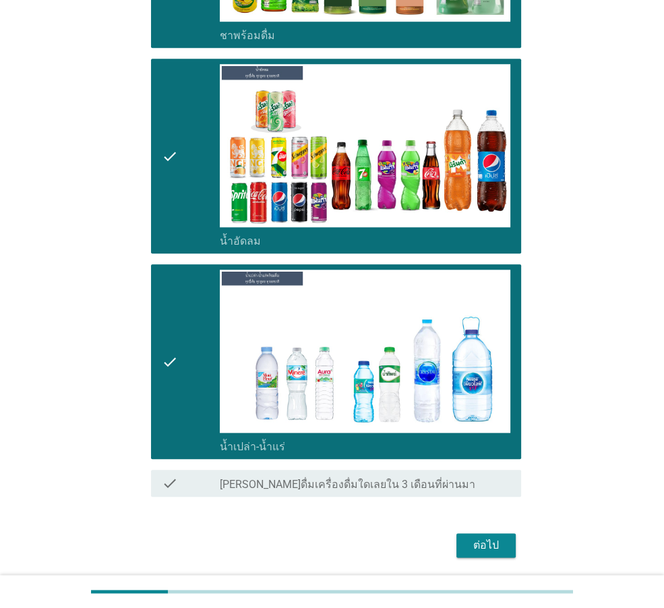
scroll to position [741, 0]
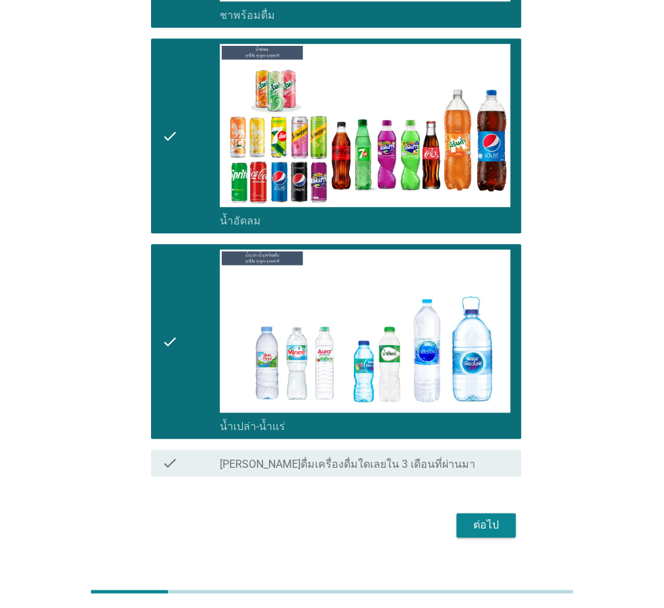
click at [520, 513] on div "ต่อไป" at bounding box center [332, 525] width 378 height 32
click at [485, 517] on div "ต่อไป" at bounding box center [486, 525] width 38 height 16
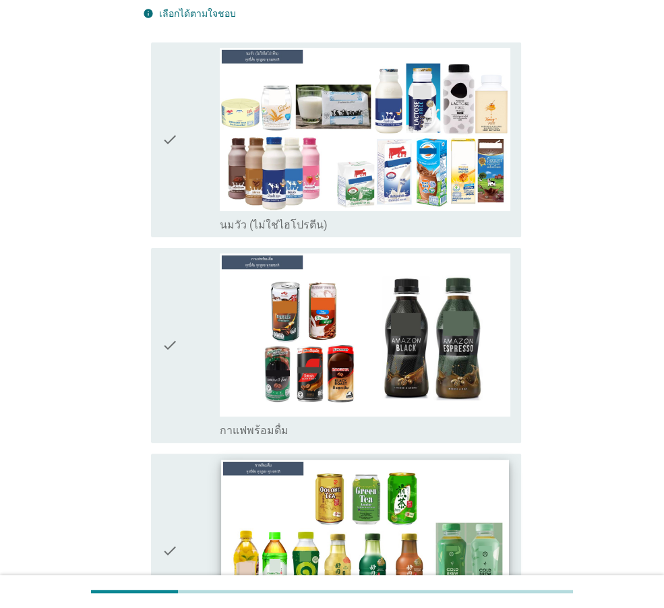
scroll to position [202, 0]
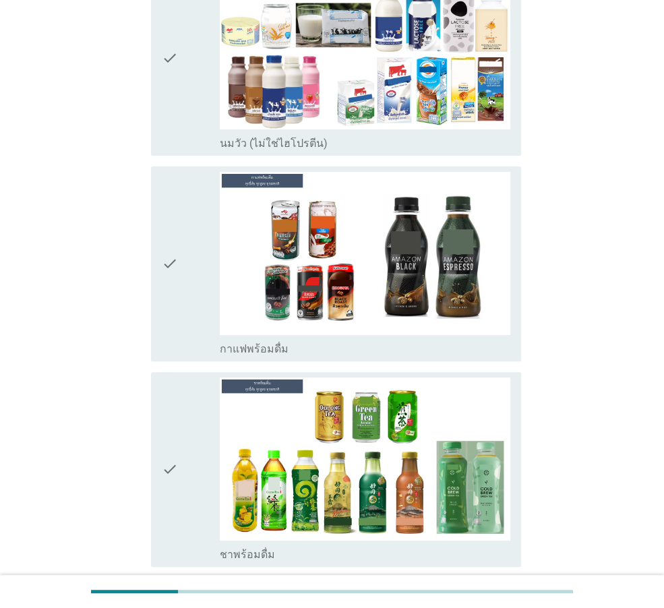
click at [199, 286] on div "check" at bounding box center [191, 264] width 58 height 184
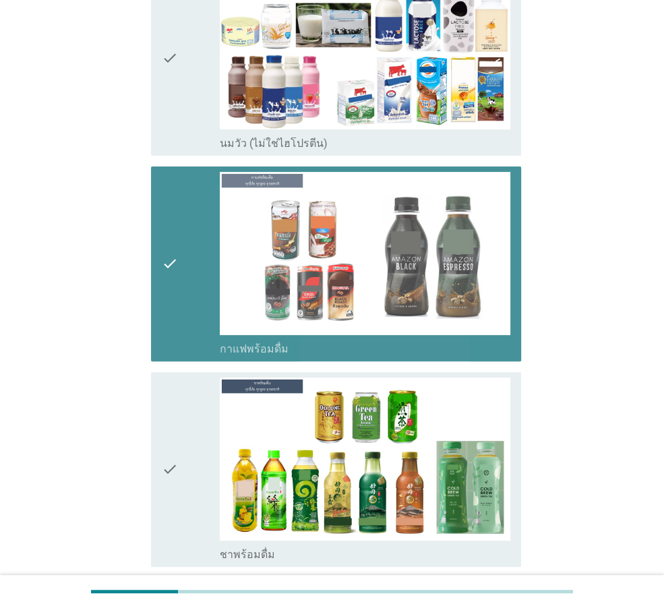
click at [191, 408] on div "check" at bounding box center [191, 469] width 58 height 184
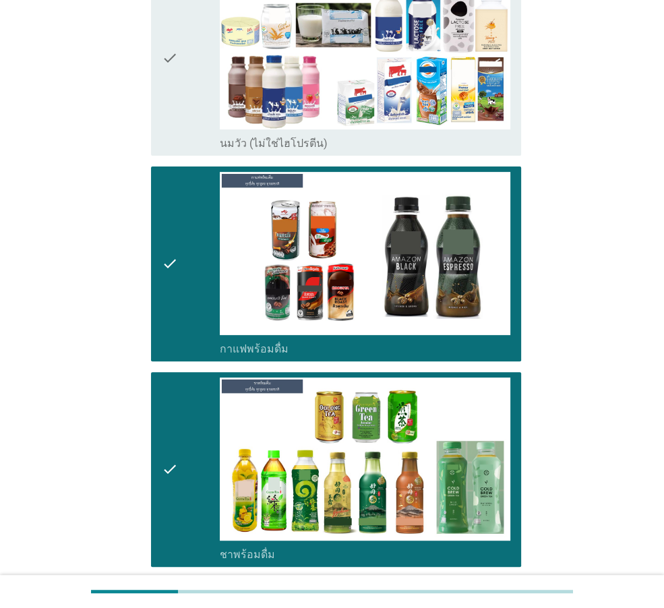
scroll to position [539, 0]
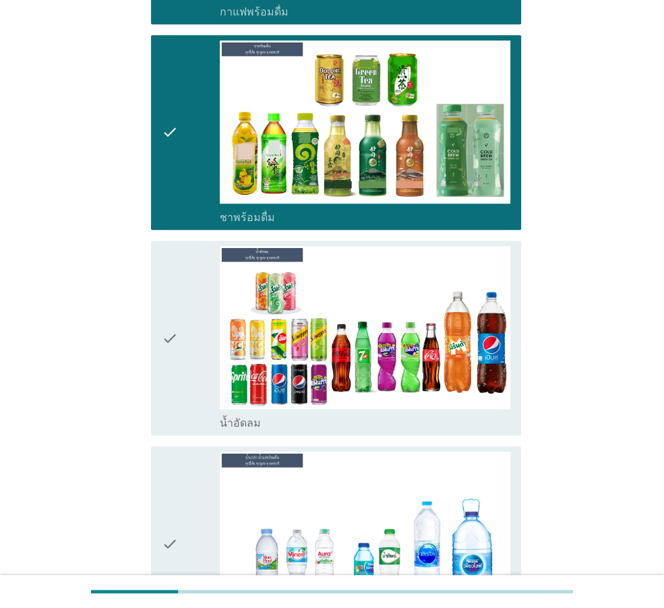
click at [187, 367] on div "check" at bounding box center [191, 338] width 58 height 184
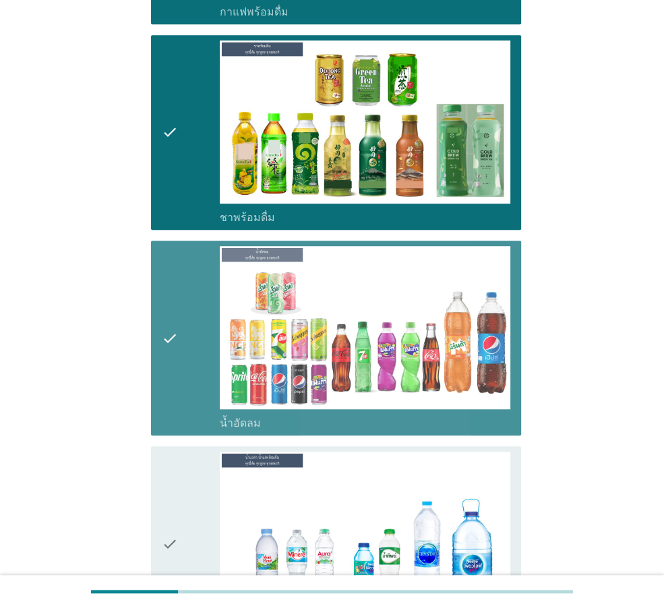
click at [203, 472] on div "check" at bounding box center [191, 544] width 58 height 184
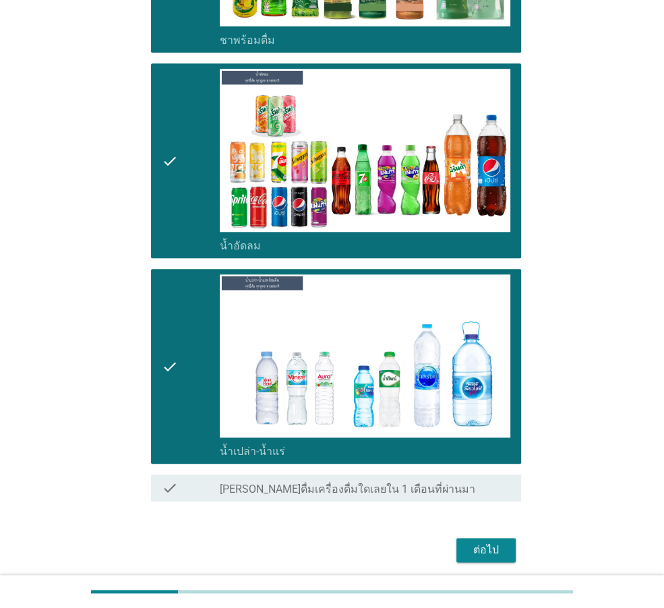
scroll to position [741, 0]
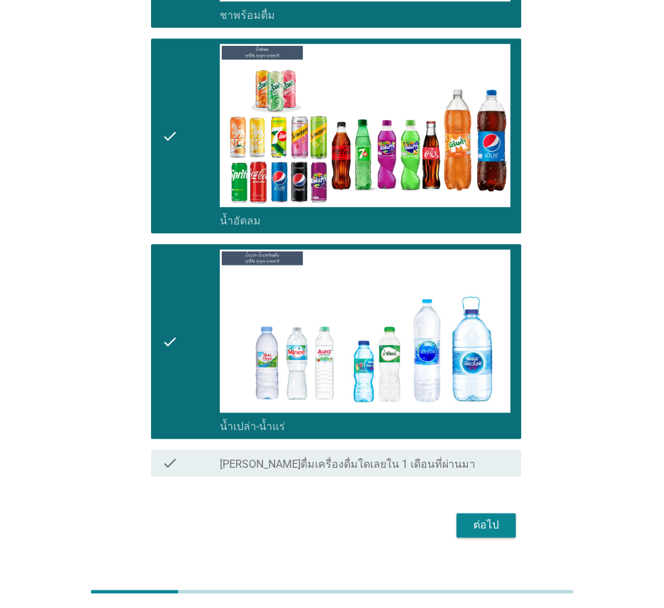
drag, startPoint x: 516, startPoint y: 510, endPoint x: 505, endPoint y: 497, distance: 16.7
click at [516, 509] on div "ต่อไป" at bounding box center [332, 525] width 378 height 32
click at [505, 513] on button "ต่อไป" at bounding box center [485, 525] width 59 height 24
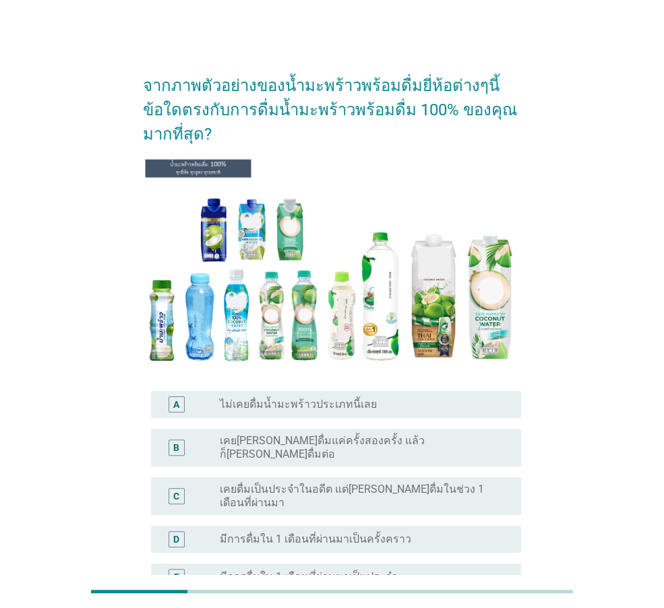
scroll to position [67, 0]
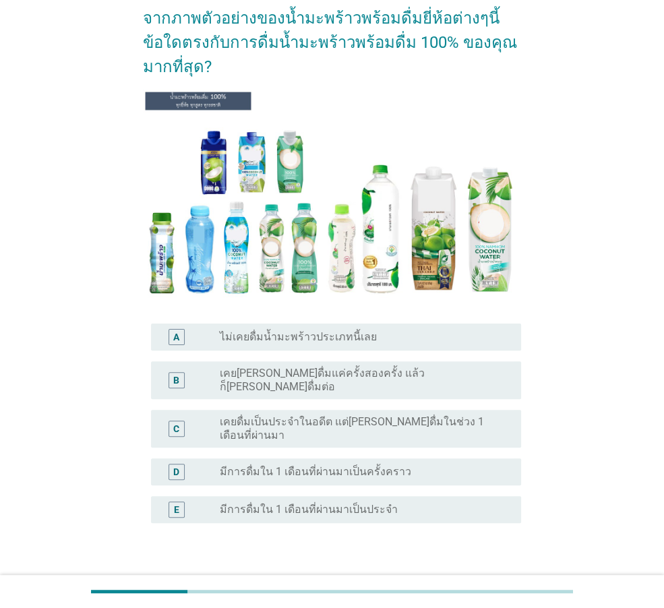
click at [426, 378] on div "radio_button_unchecked เคย[PERSON_NAME]ดื่มแค่ครั้งสองครั้ง แล้วก็[PERSON_NAME]…" at bounding box center [360, 380] width 280 height 27
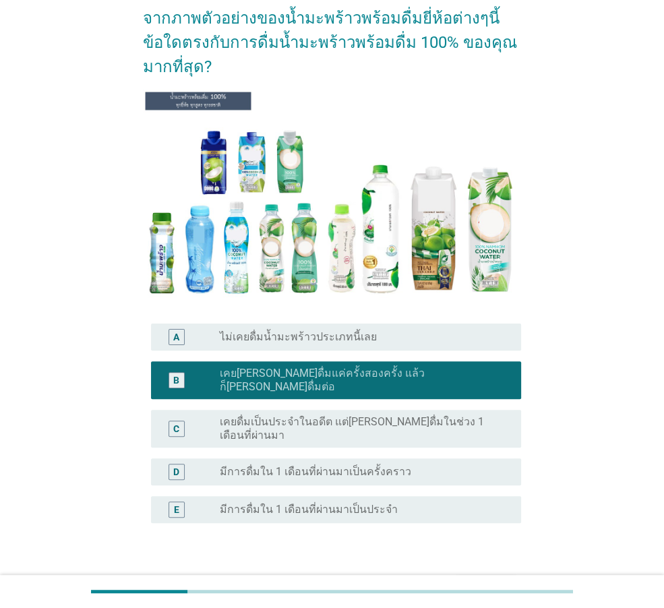
click at [483, 576] on button "ต่อไป" at bounding box center [485, 588] width 59 height 24
